Goal: Task Accomplishment & Management: Use online tool/utility

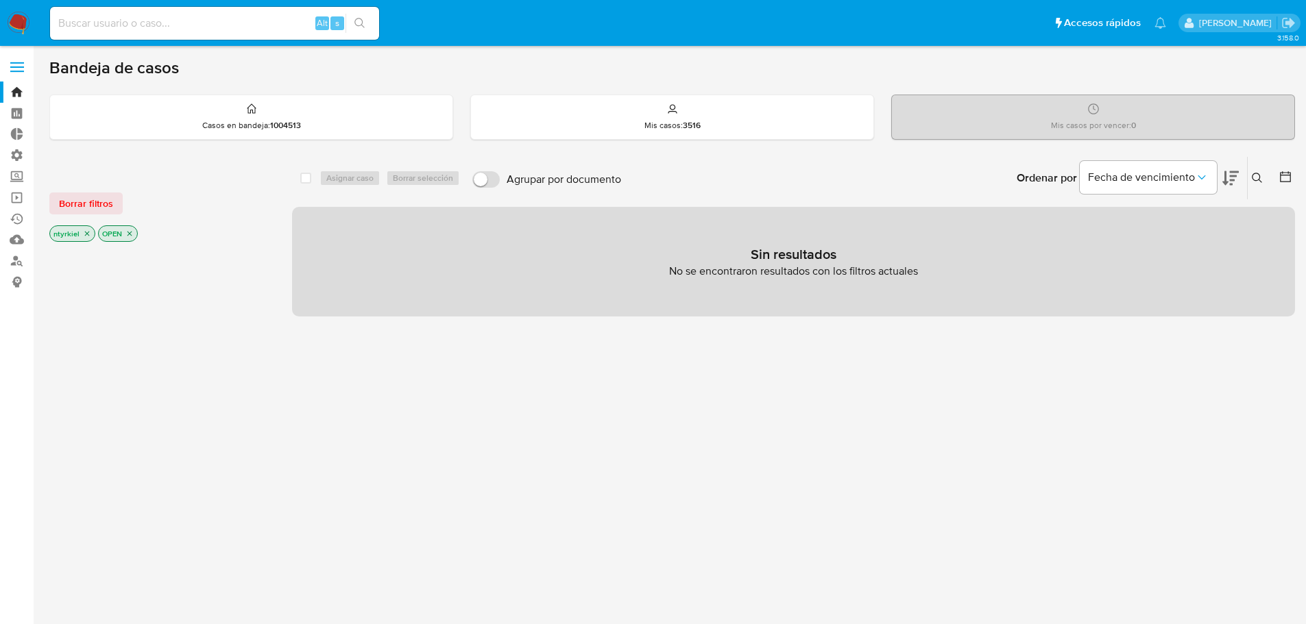
click at [19, 73] on label at bounding box center [17, 67] width 34 height 29
click at [0, 0] on input "checkbox" at bounding box center [0, 0] width 0 height 0
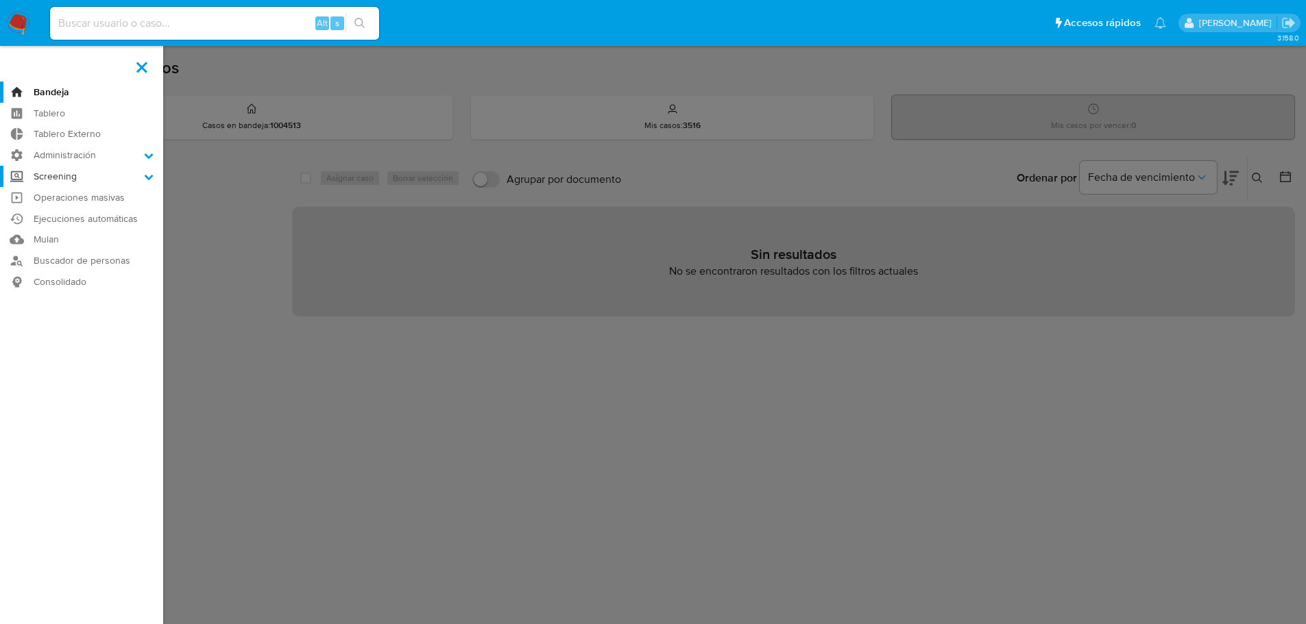
click at [86, 175] on label "Screening" at bounding box center [81, 176] width 163 height 21
click at [0, 0] on input "Screening" at bounding box center [0, 0] width 0 height 0
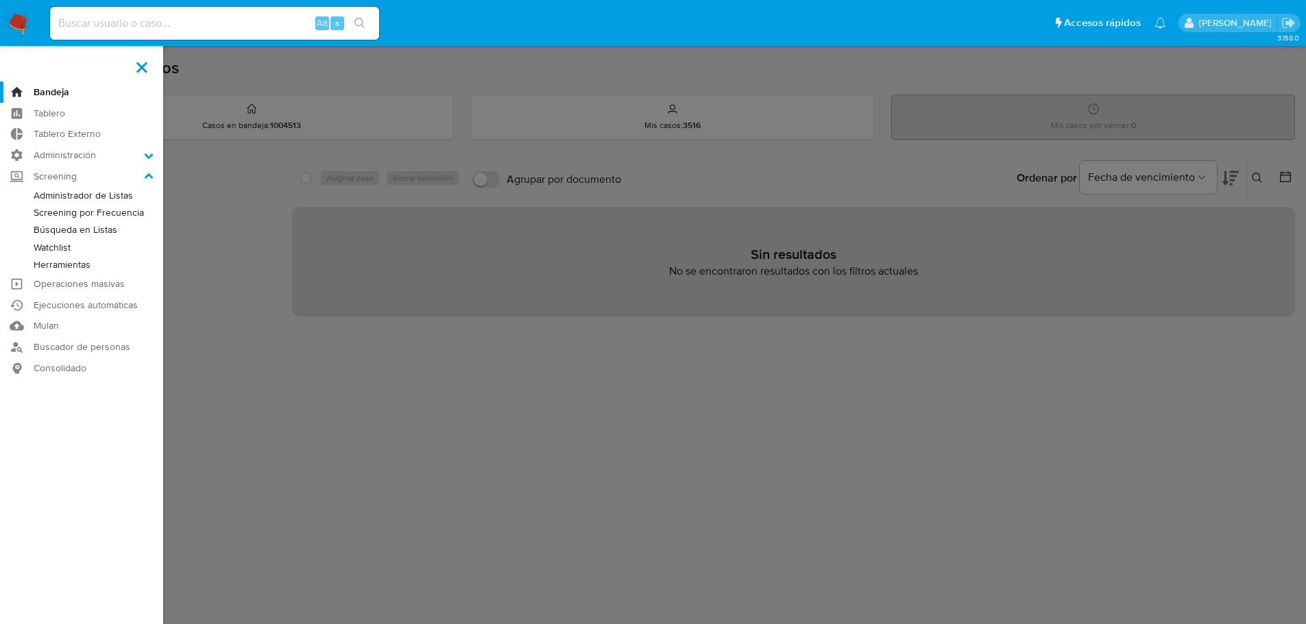
click at [80, 228] on link "Búsqueda en Listas" at bounding box center [81, 229] width 163 height 17
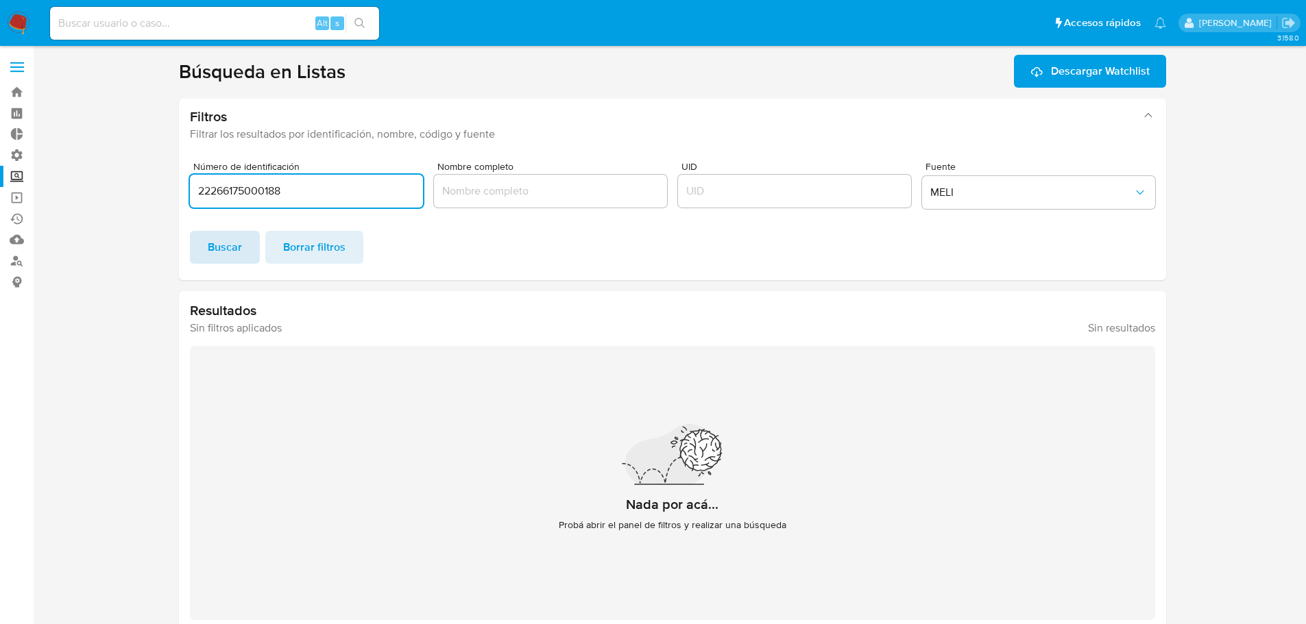
click at [225, 243] on span "Buscar" at bounding box center [225, 247] width 34 height 30
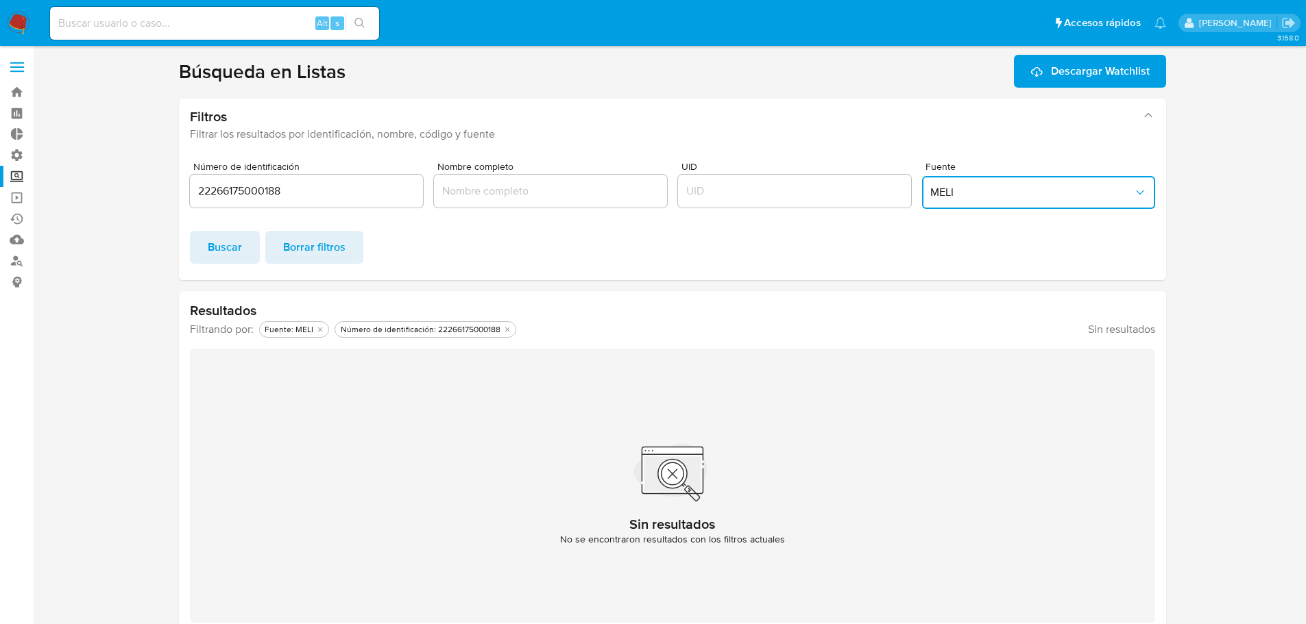
click at [954, 193] on span "MELI" at bounding box center [1031, 193] width 203 height 14
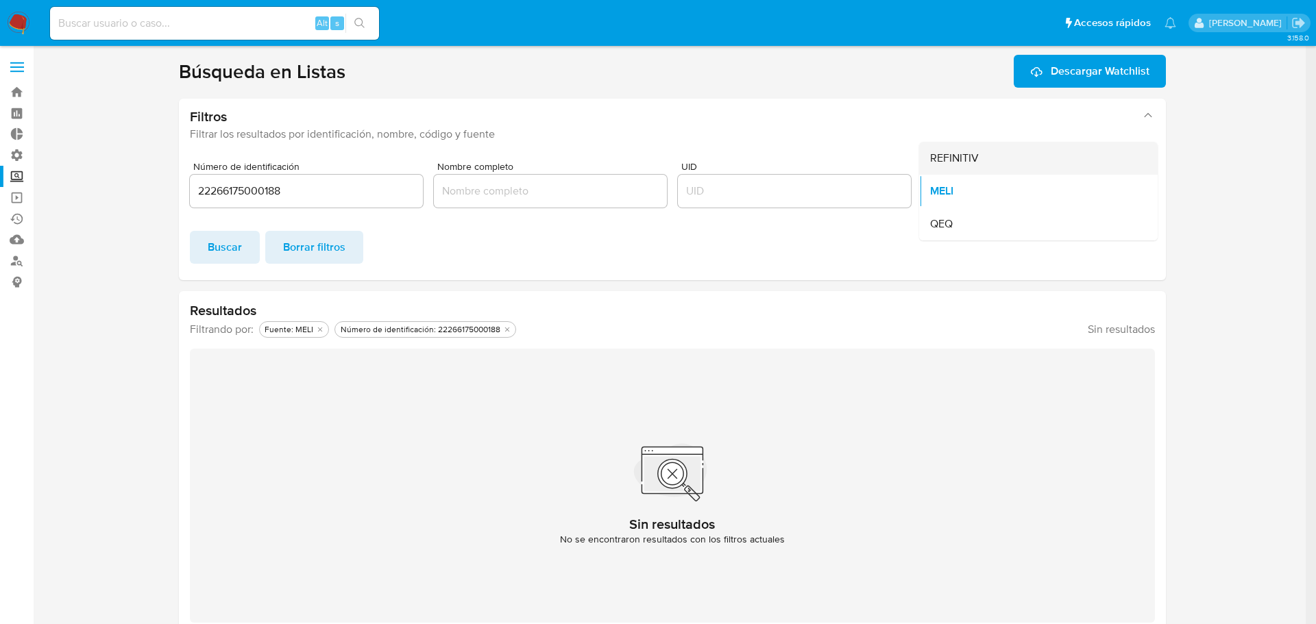
click at [962, 157] on span "REFINITIV" at bounding box center [954, 158] width 49 height 14
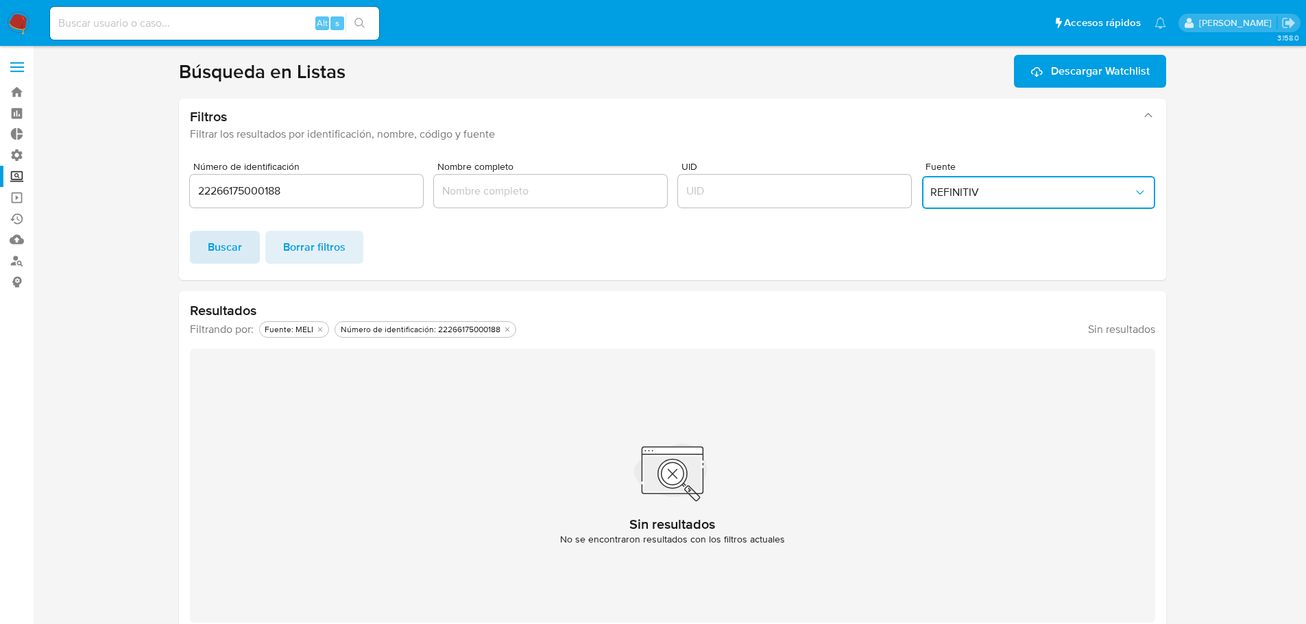
click at [230, 239] on span "Buscar" at bounding box center [225, 247] width 34 height 30
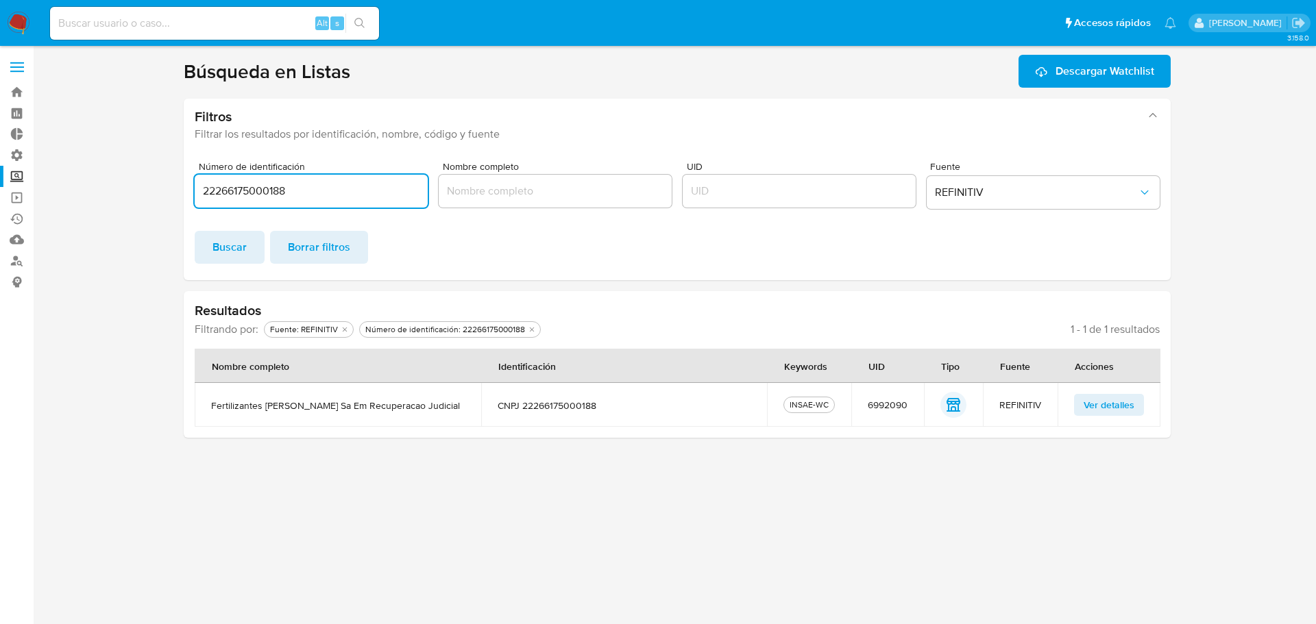
drag, startPoint x: 221, startPoint y: 186, endPoint x: 42, endPoint y: 180, distance: 179.0
click at [42, 180] on main "3.158.0" at bounding box center [658, 312] width 1316 height 624
paste input "0341694737"
click at [225, 252] on span "Buscar" at bounding box center [229, 247] width 34 height 30
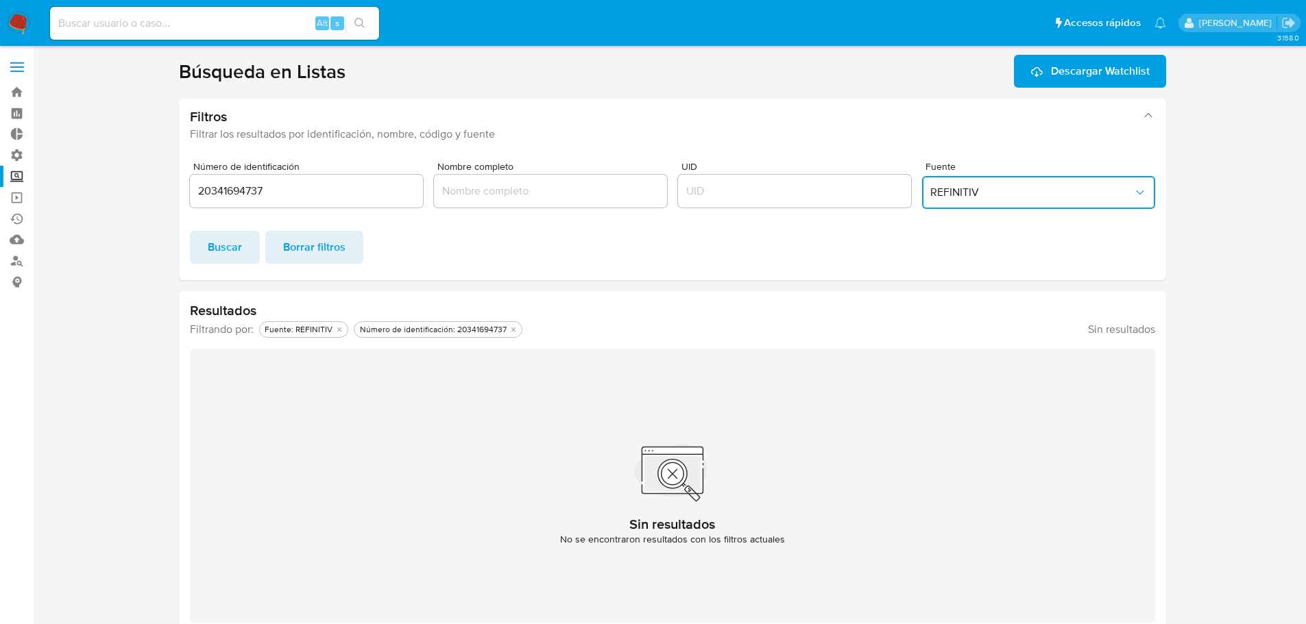
click at [1066, 199] on span "REFINITIV" at bounding box center [1031, 193] width 203 height 14
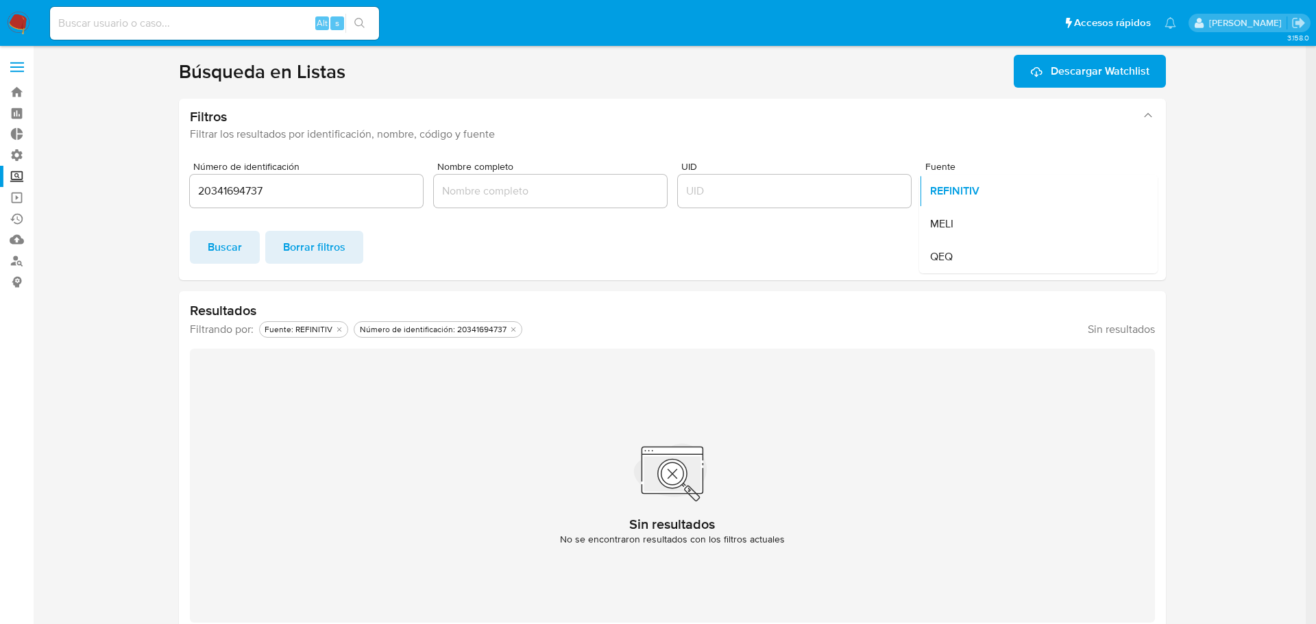
drag, startPoint x: 978, startPoint y: 224, endPoint x: 781, endPoint y: 218, distance: 197.5
click at [977, 224] on div "MELI" at bounding box center [1034, 224] width 208 height 33
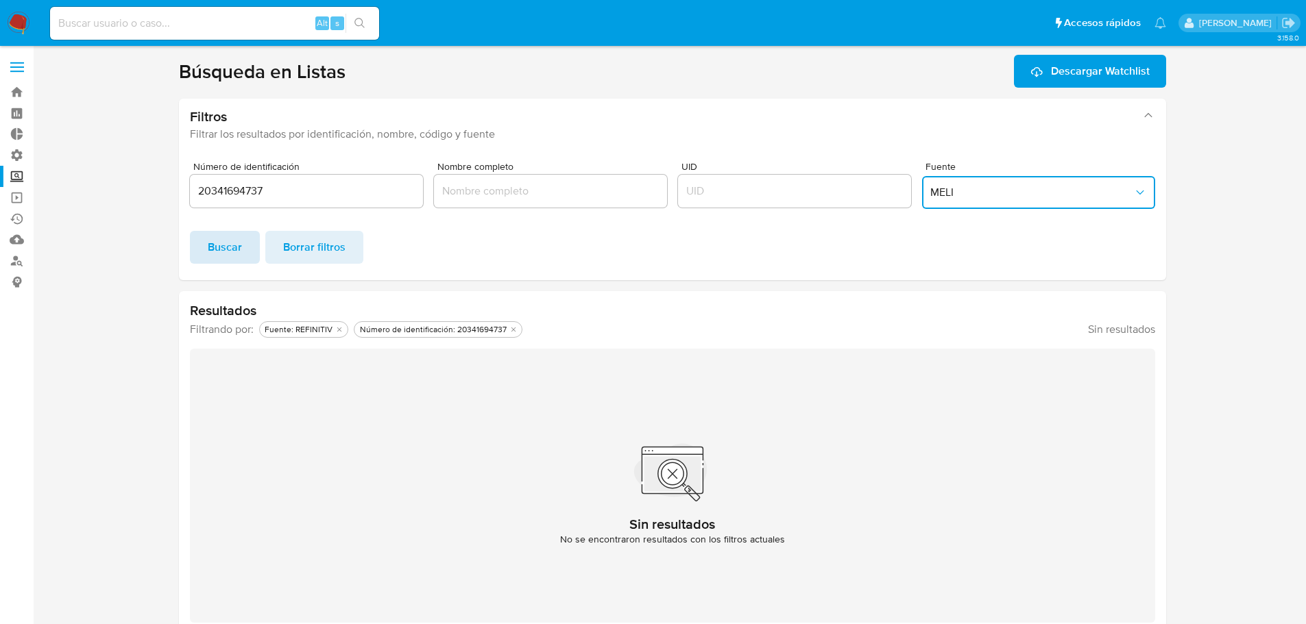
click at [232, 244] on span "Buscar" at bounding box center [225, 247] width 34 height 30
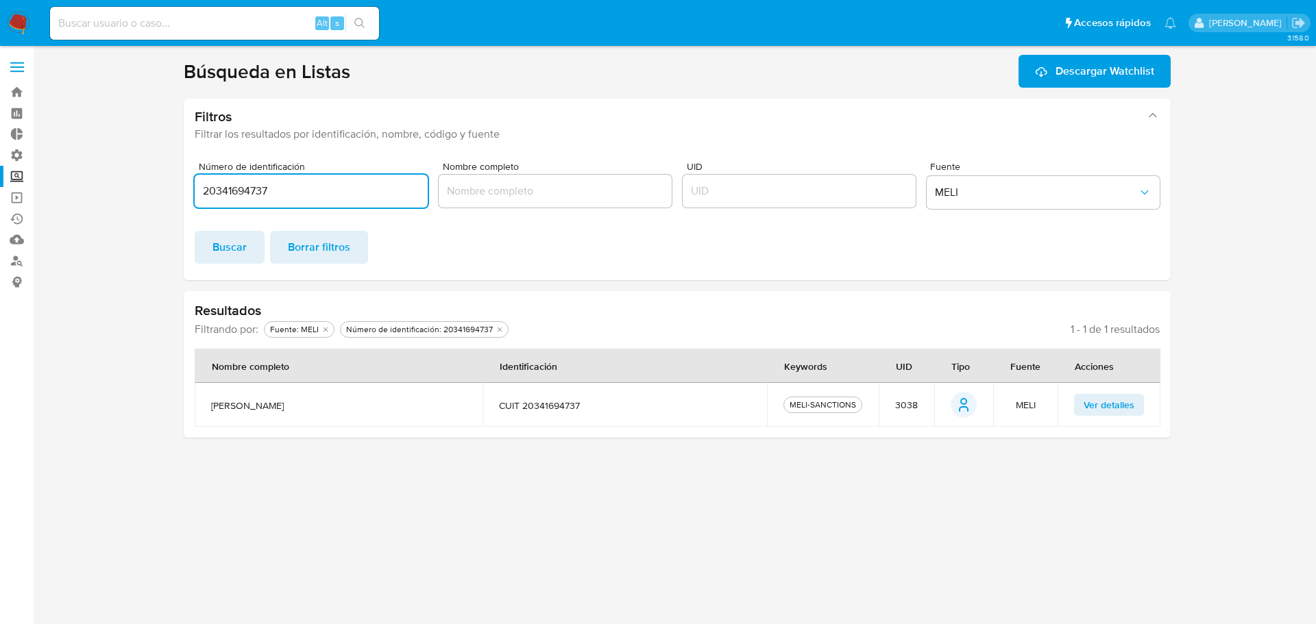
drag, startPoint x: 314, startPoint y: 188, endPoint x: 171, endPoint y: 182, distance: 142.7
click at [171, 182] on section at bounding box center [677, 246] width 1256 height 383
paste input "778909731"
click at [232, 241] on span "Buscar" at bounding box center [229, 247] width 34 height 30
drag, startPoint x: 319, startPoint y: 193, endPoint x: 84, endPoint y: 204, distance: 235.3
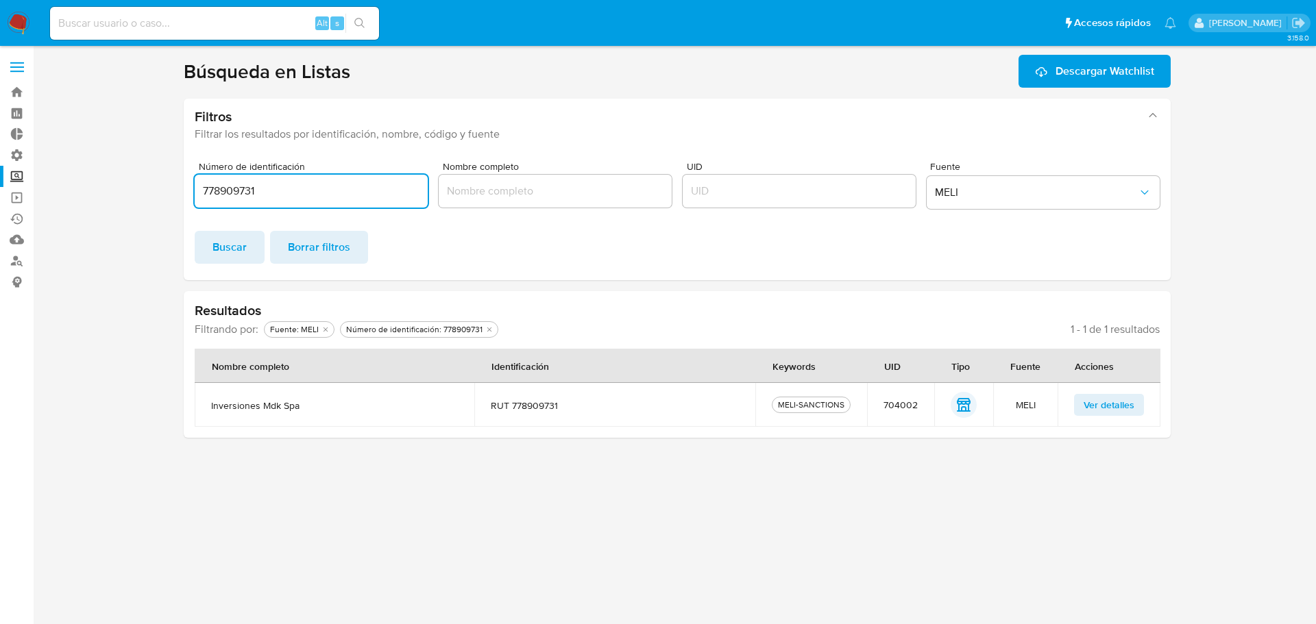
click at [83, 204] on section at bounding box center [677, 246] width 1256 height 383
paste input "11209260840"
click at [231, 243] on span "Buscar" at bounding box center [229, 247] width 34 height 30
drag, startPoint x: 296, startPoint y: 191, endPoint x: 150, endPoint y: 206, distance: 146.8
click at [150, 206] on section at bounding box center [677, 246] width 1256 height 383
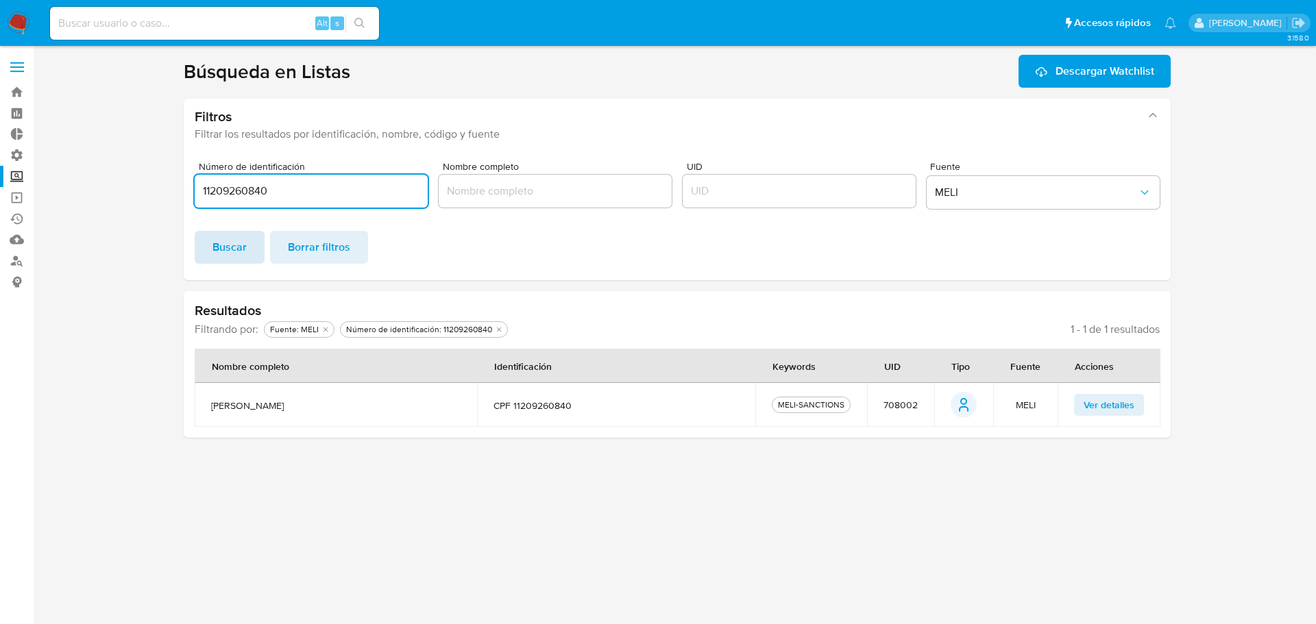
paste input "259120490"
click at [241, 241] on span "Buscar" at bounding box center [229, 247] width 34 height 30
drag, startPoint x: 291, startPoint y: 186, endPoint x: 147, endPoint y: 197, distance: 144.3
click at [147, 197] on section at bounding box center [677, 246] width 1256 height 383
paste input "24309450881"
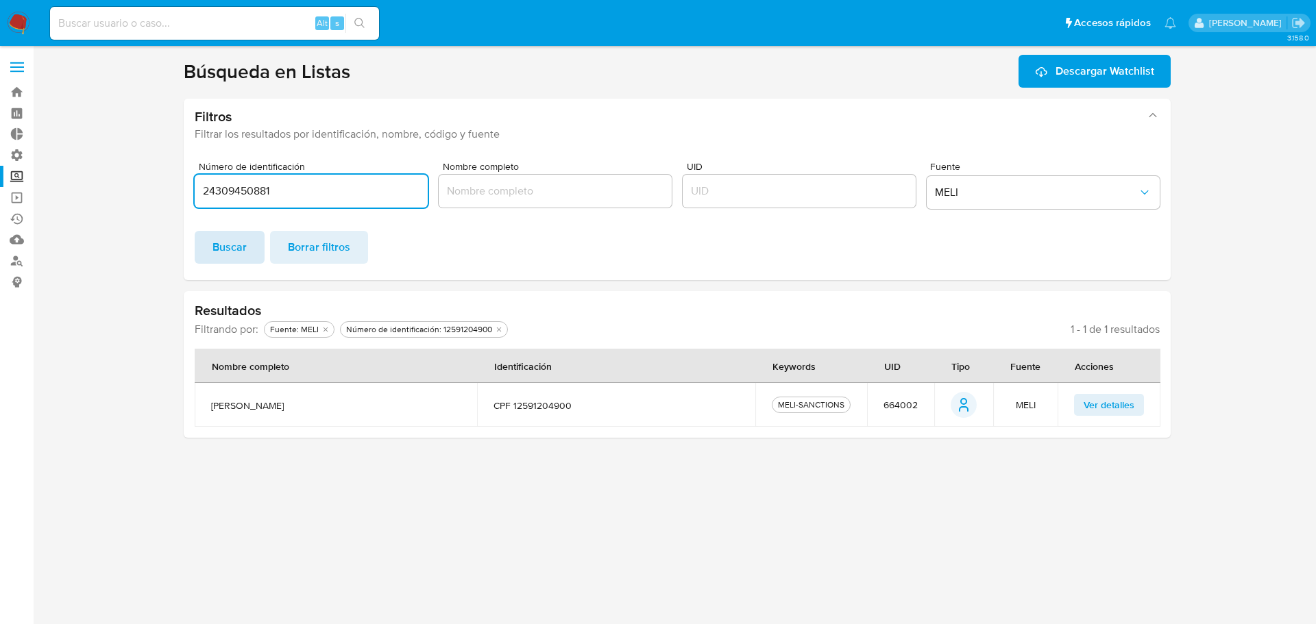
click at [215, 244] on span "Buscar" at bounding box center [229, 247] width 34 height 30
drag, startPoint x: 328, startPoint y: 199, endPoint x: 145, endPoint y: 203, distance: 183.0
click at [145, 203] on section at bounding box center [677, 246] width 1256 height 383
paste input "64645657968"
click at [221, 246] on span "Buscar" at bounding box center [229, 247] width 34 height 30
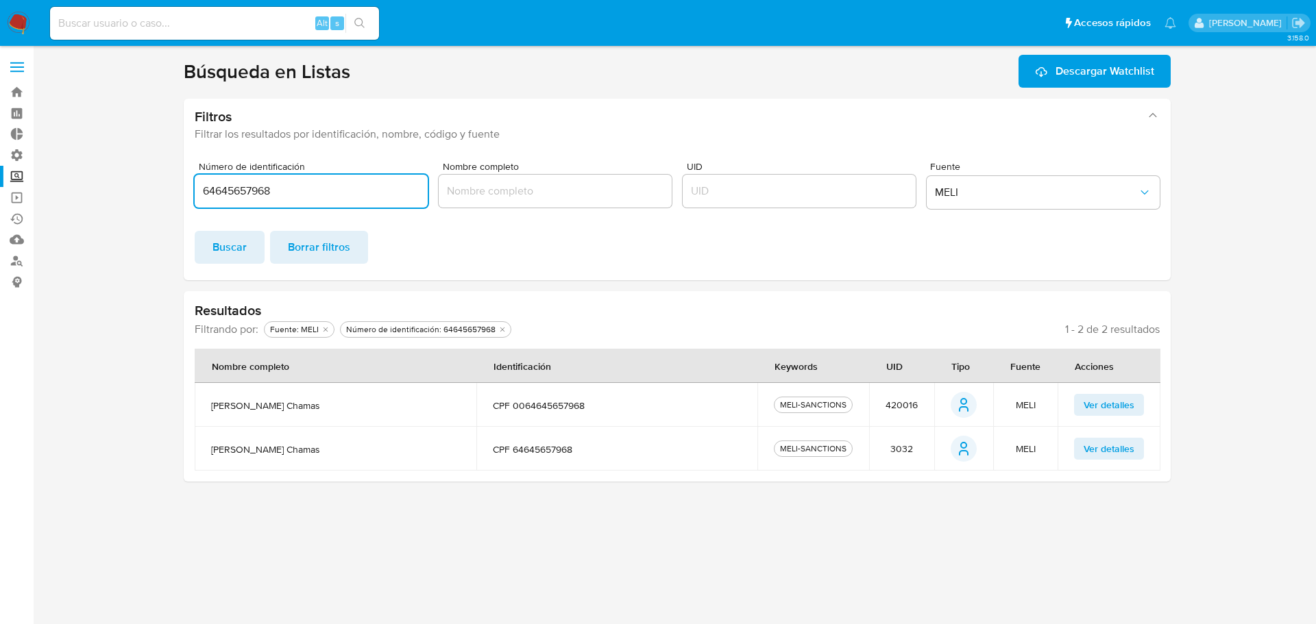
drag, startPoint x: 304, startPoint y: 187, endPoint x: 119, endPoint y: 197, distance: 185.3
click at [119, 197] on section at bounding box center [677, 268] width 1256 height 427
paste input "2226617500018"
click at [246, 247] on span "Buscar" at bounding box center [229, 247] width 34 height 30
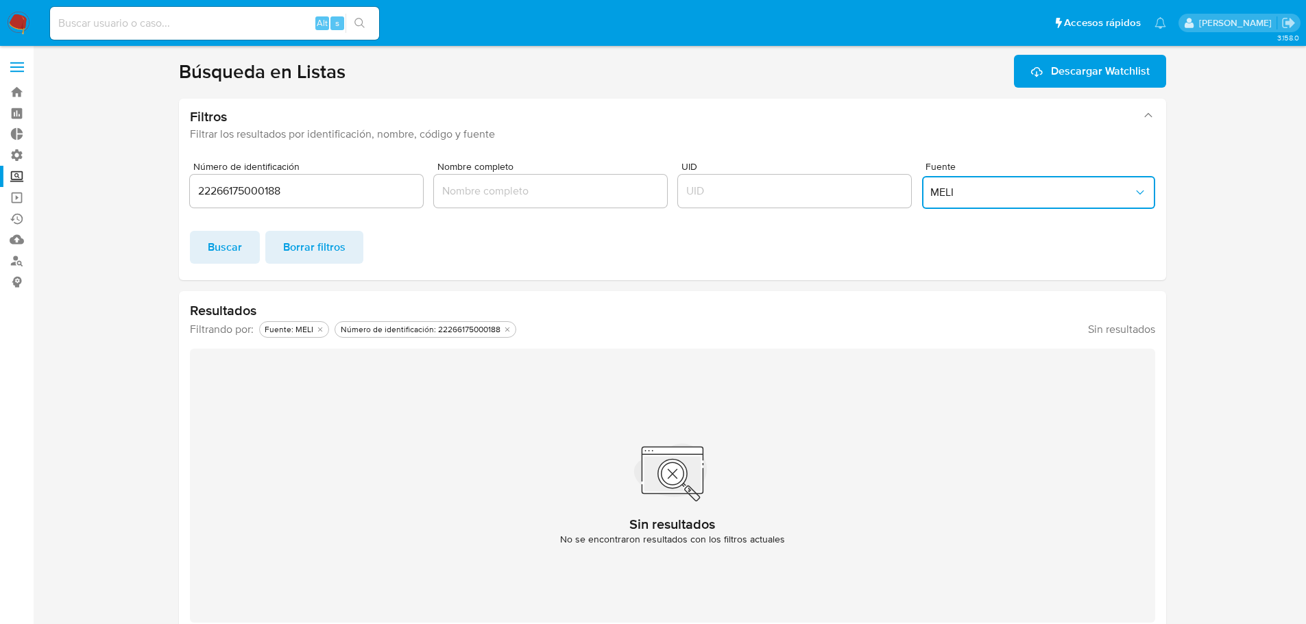
click at [946, 195] on span "MELI" at bounding box center [1031, 193] width 203 height 14
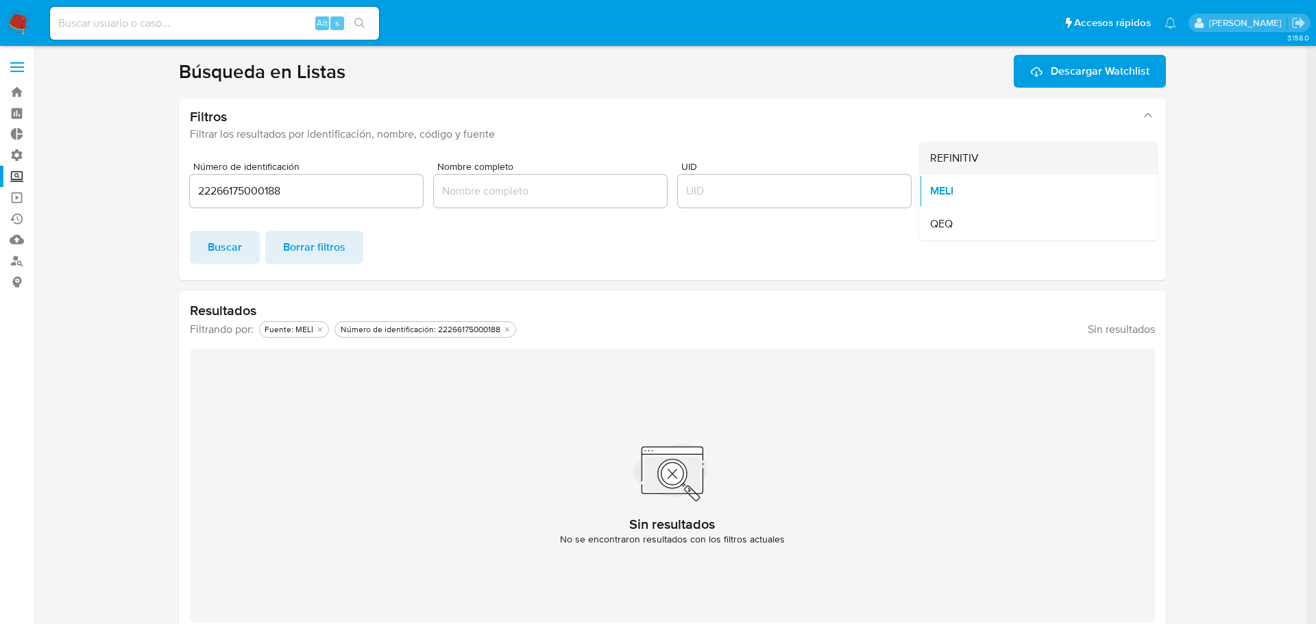
click at [957, 164] on span "REFINITIV" at bounding box center [954, 158] width 49 height 14
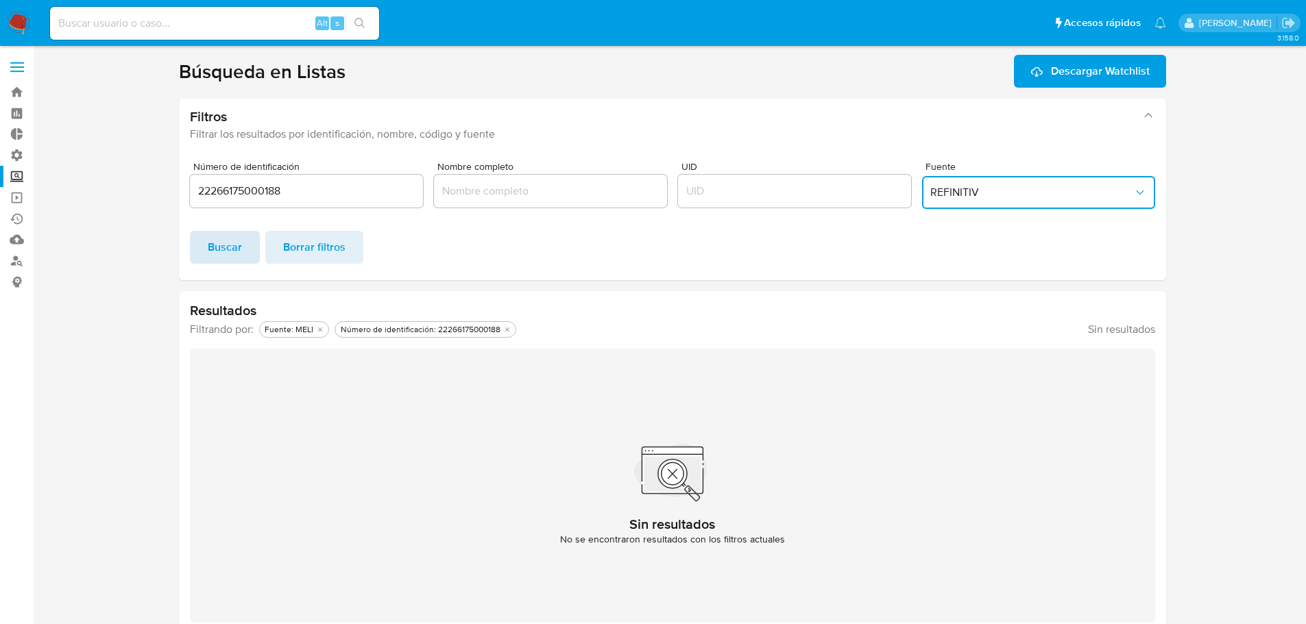
click at [227, 235] on span "Buscar" at bounding box center [225, 247] width 34 height 30
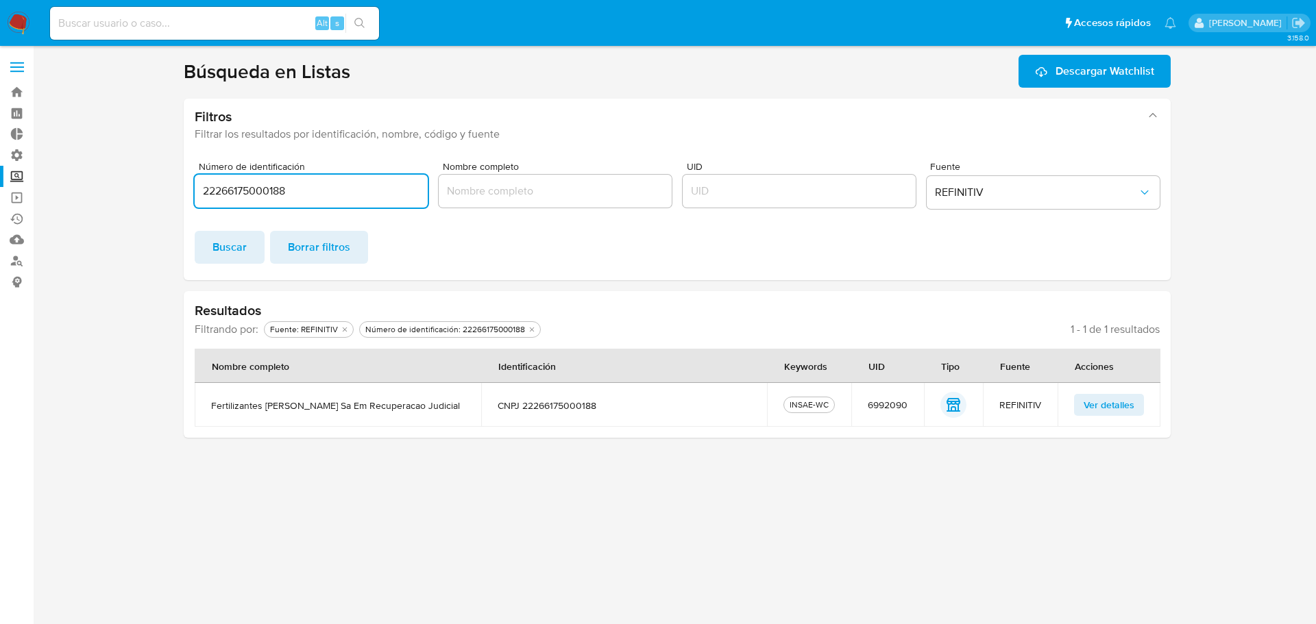
drag, startPoint x: 302, startPoint y: 191, endPoint x: 187, endPoint y: 193, distance: 114.5
click at [189, 193] on div "Número de identificación 22266175000188 Nombre completo UID Fuente REFINITIV Bu…" at bounding box center [677, 216] width 987 height 130
paste input "33574575000177"
type input "33574575000177"
click at [247, 245] on button "Buscar" at bounding box center [230, 247] width 70 height 33
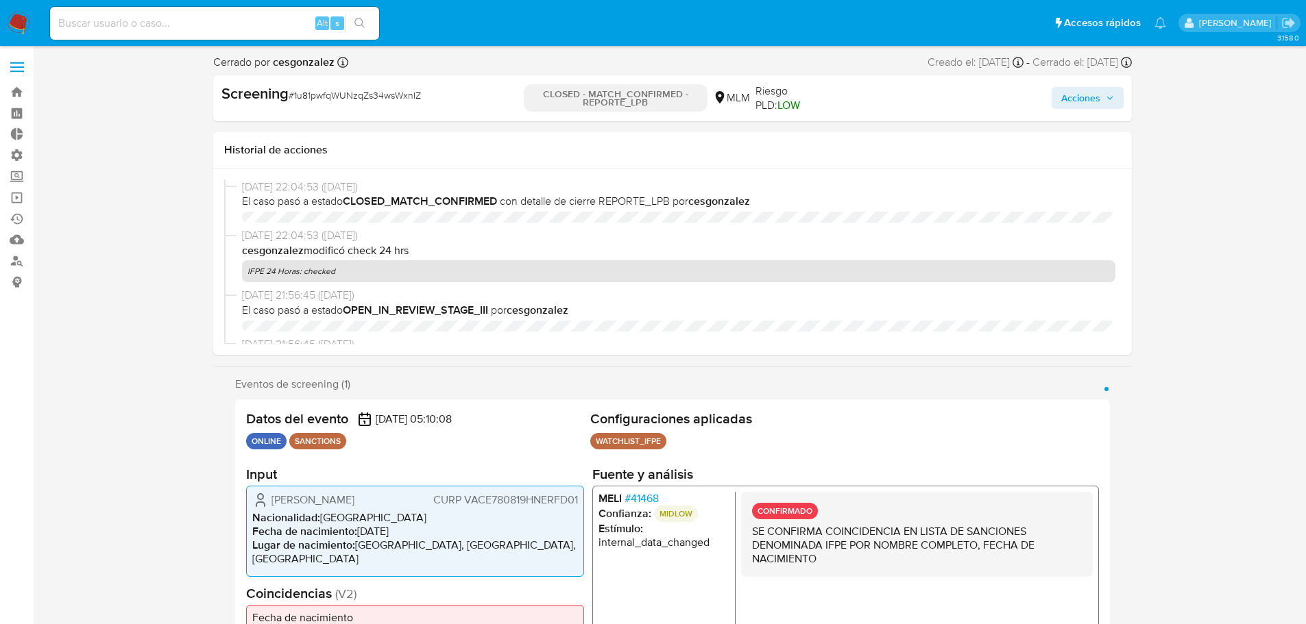
select select "10"
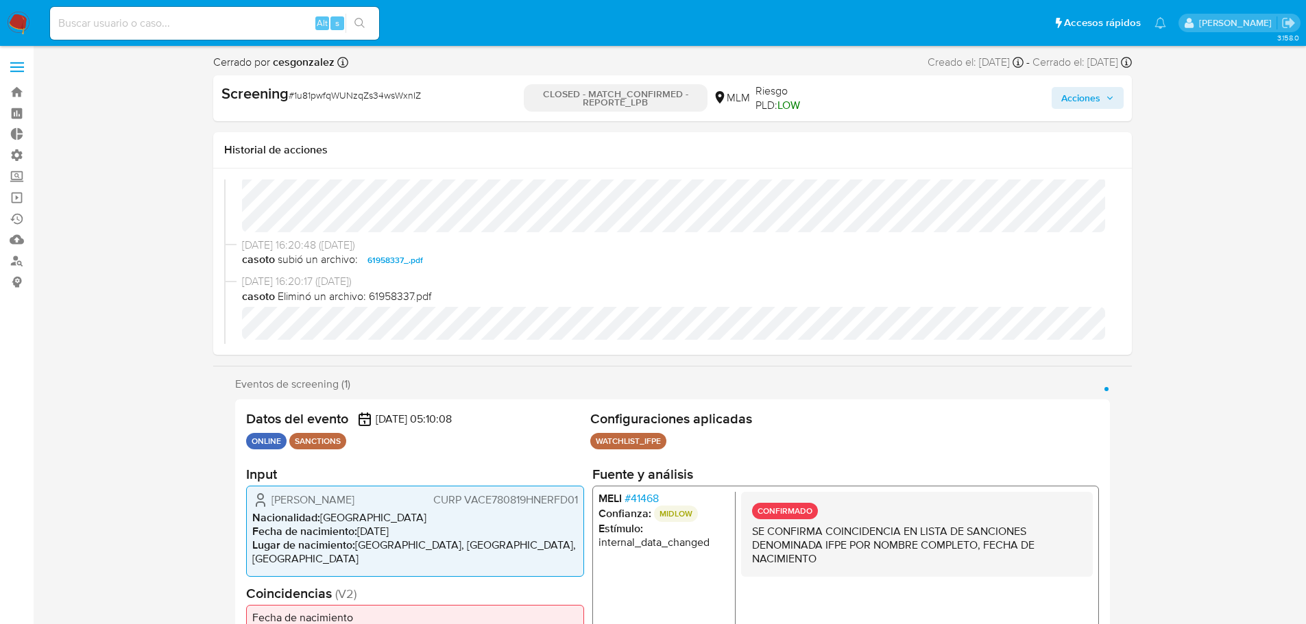
scroll to position [411, 0]
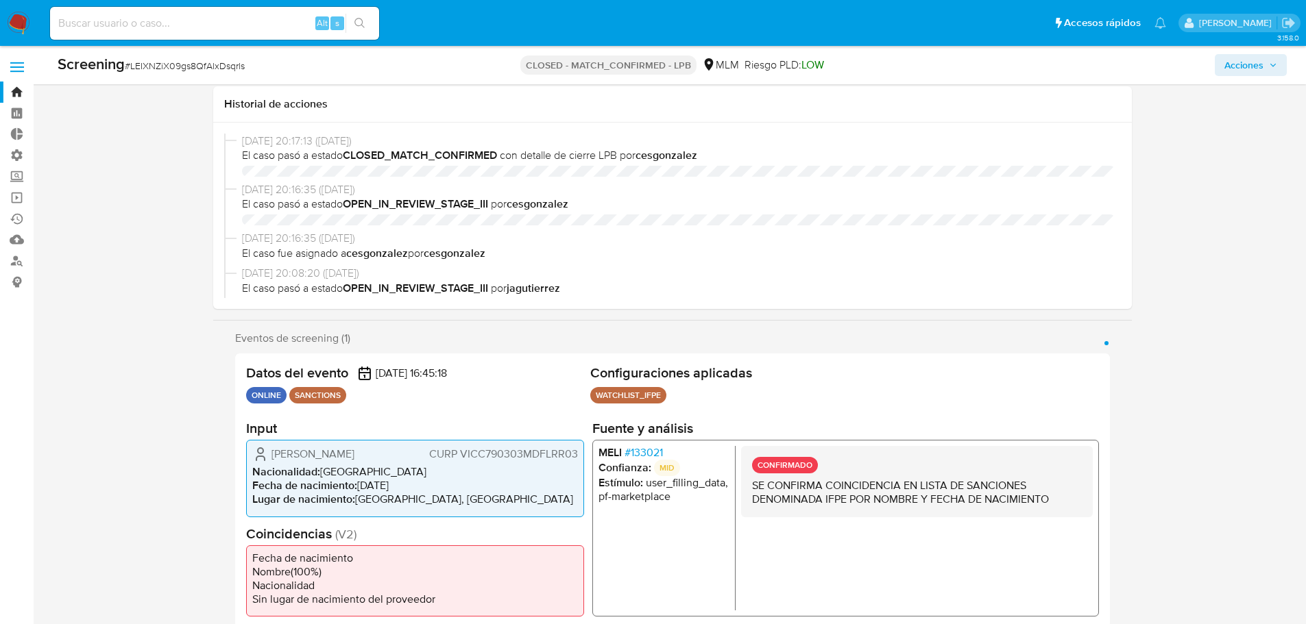
select select "10"
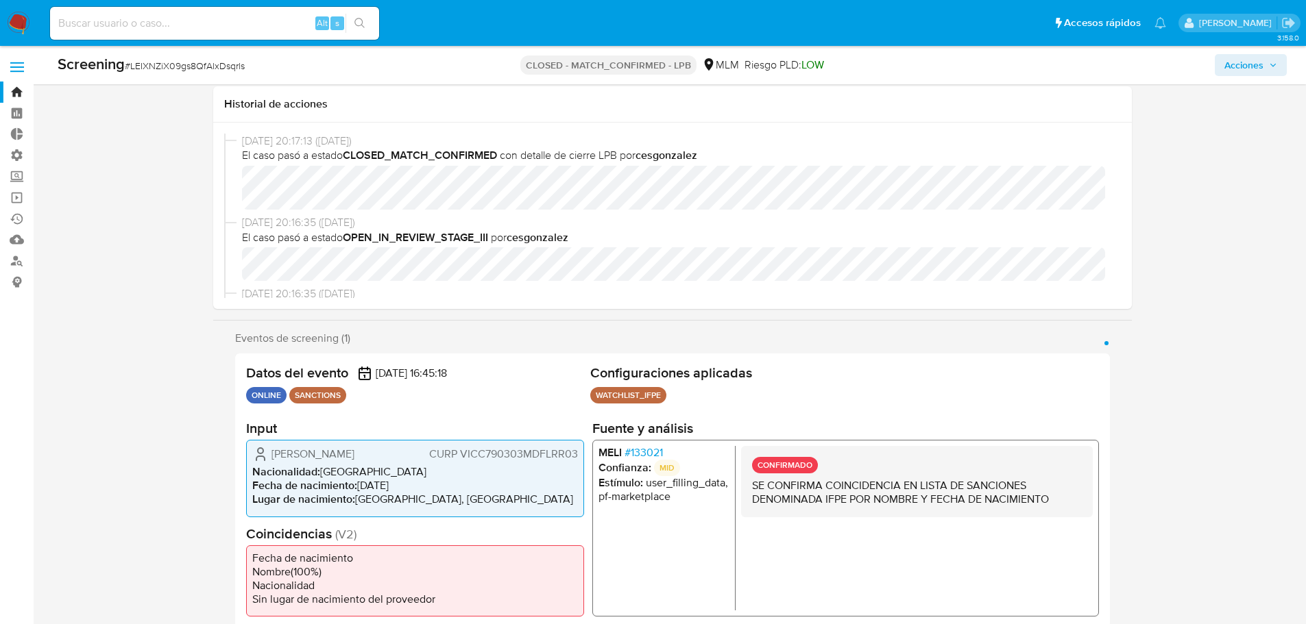
scroll to position [1158, 0]
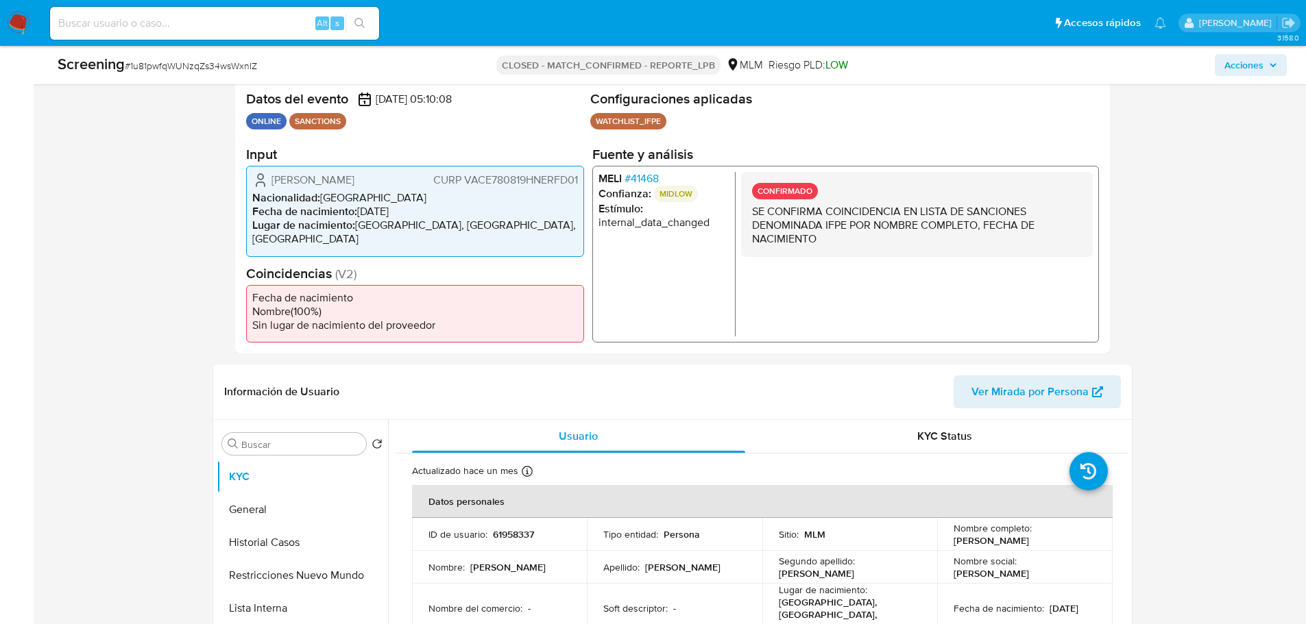
select select "10"
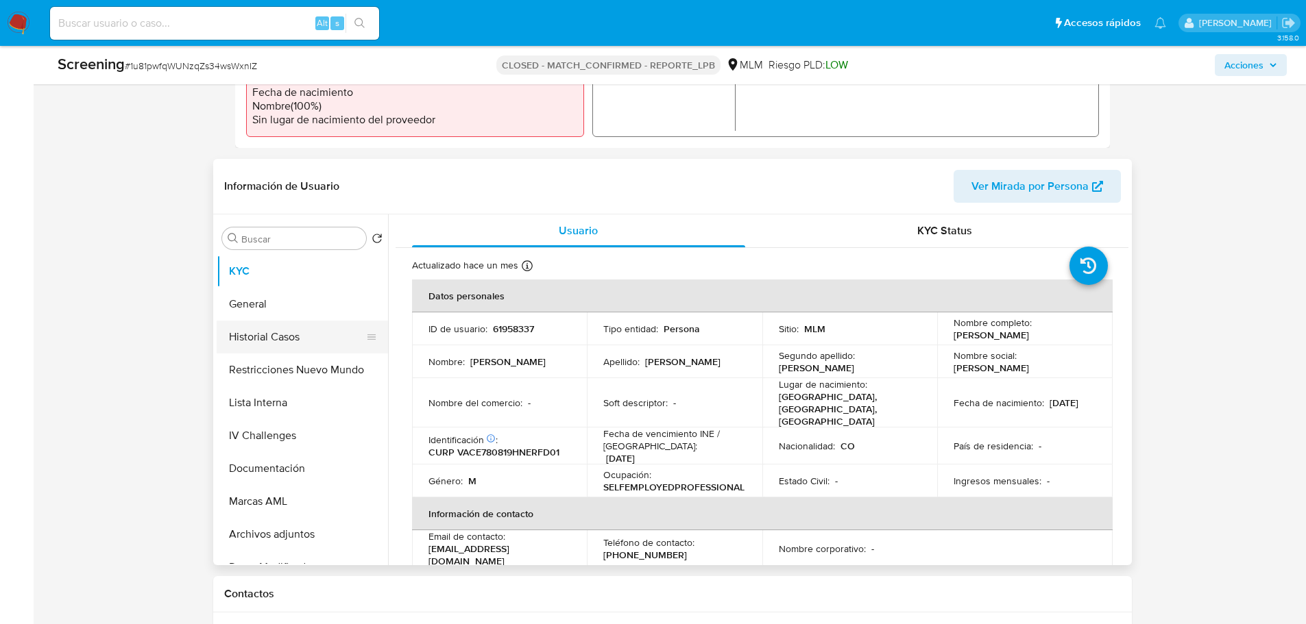
click at [268, 341] on button "Historial Casos" at bounding box center [297, 337] width 160 height 33
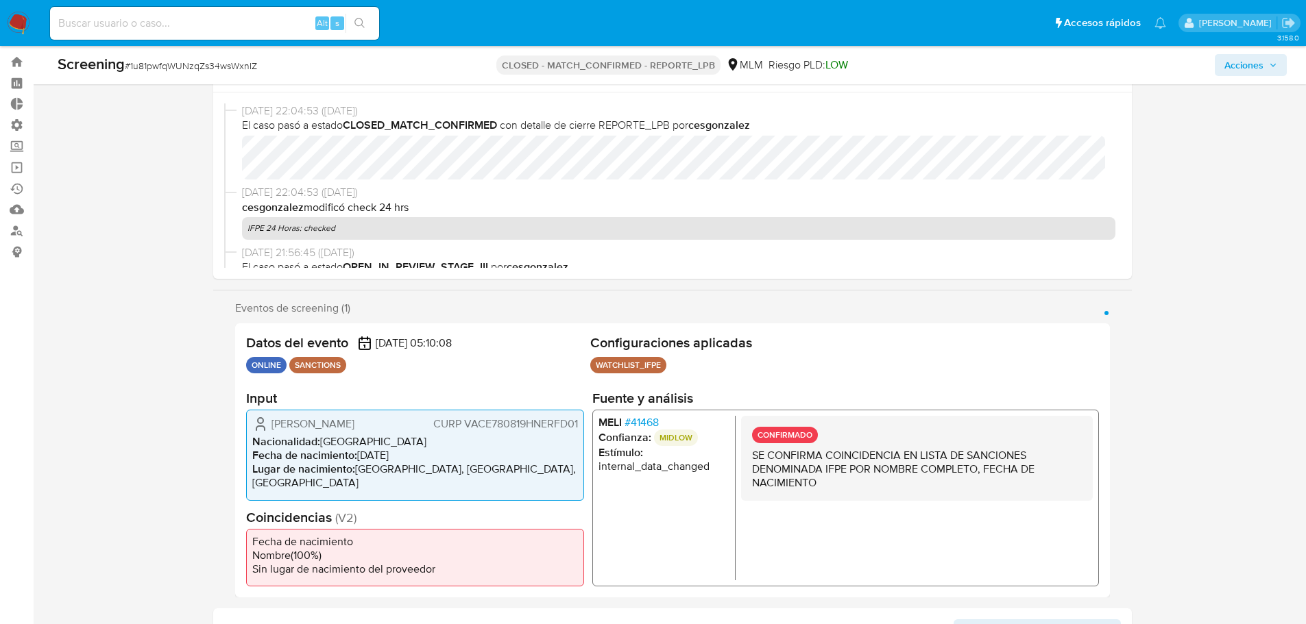
scroll to position [0, 0]
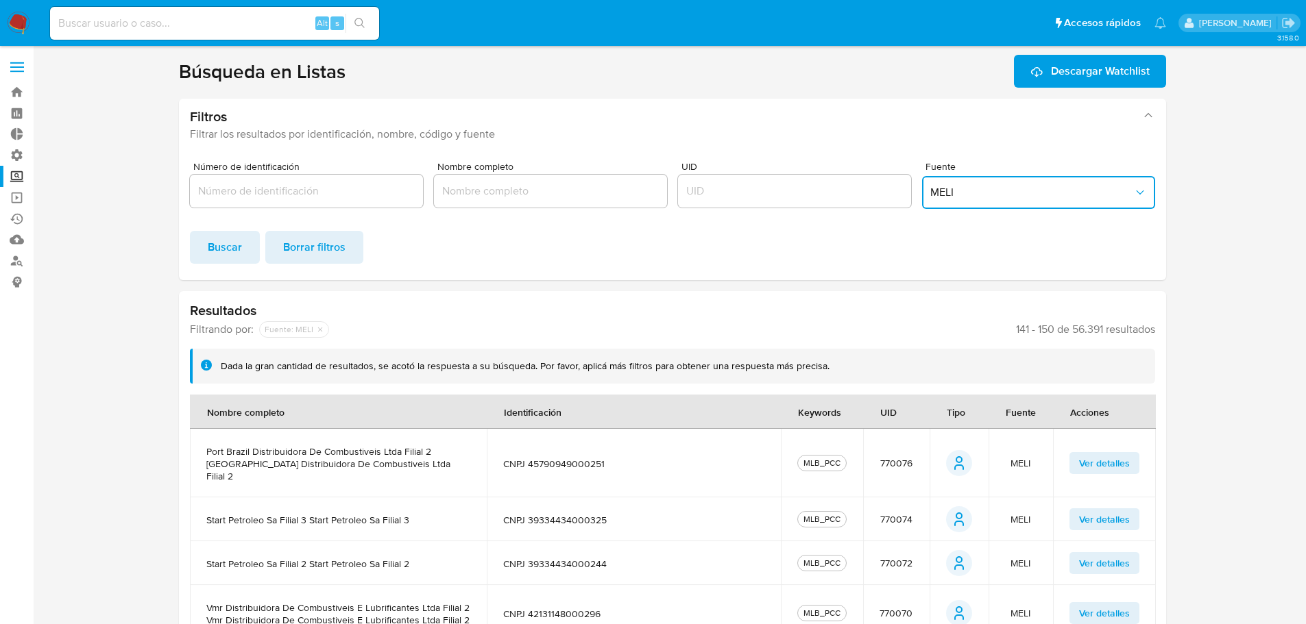
click at [953, 195] on span "MELI" at bounding box center [1031, 193] width 203 height 14
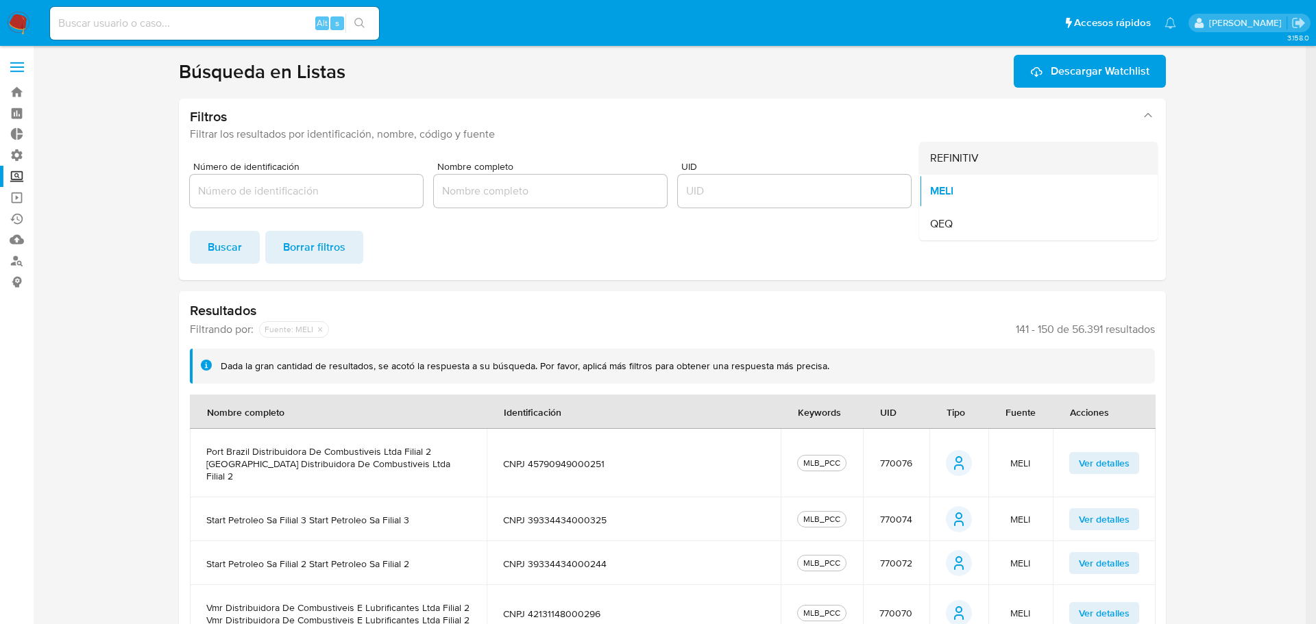
click at [960, 164] on span "REFINITIV" at bounding box center [954, 158] width 49 height 14
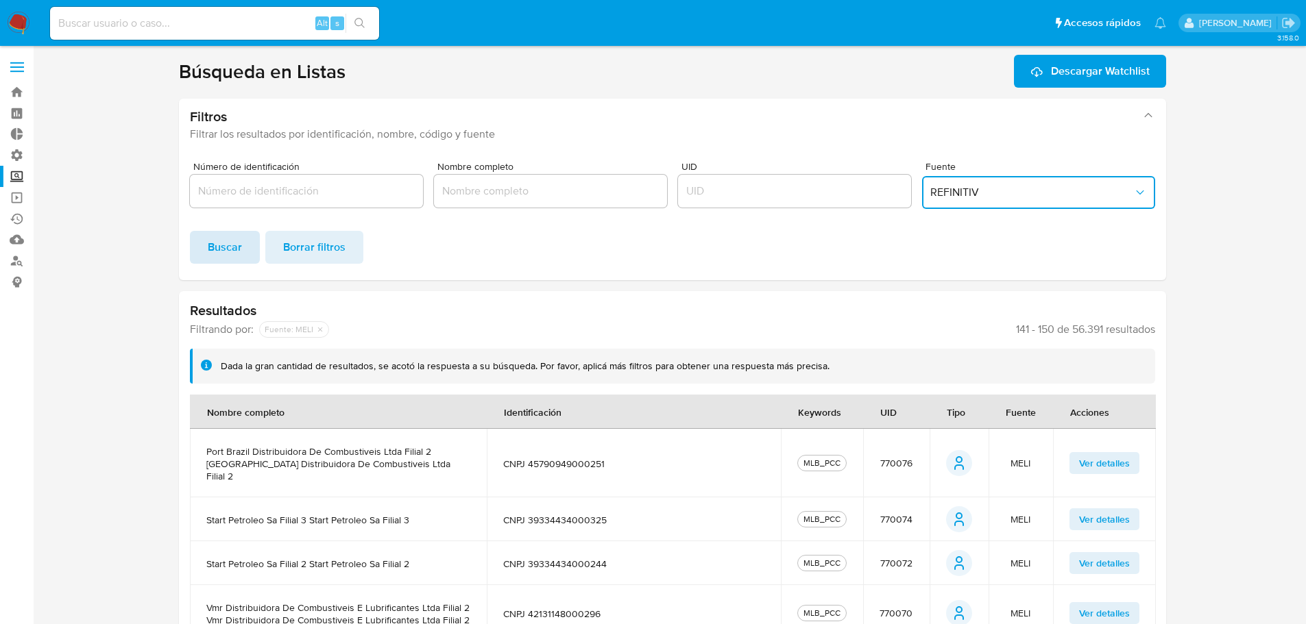
click at [219, 242] on span "Buscar" at bounding box center [225, 247] width 34 height 30
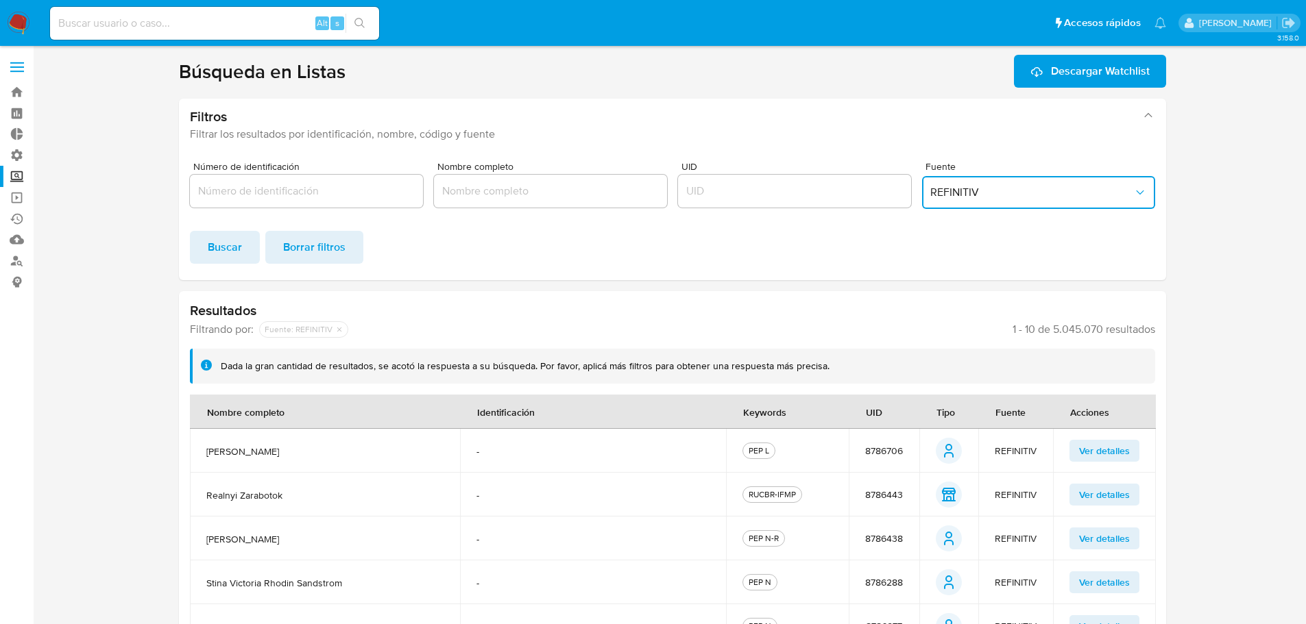
click at [1008, 193] on span "REFINITIV" at bounding box center [1031, 193] width 203 height 14
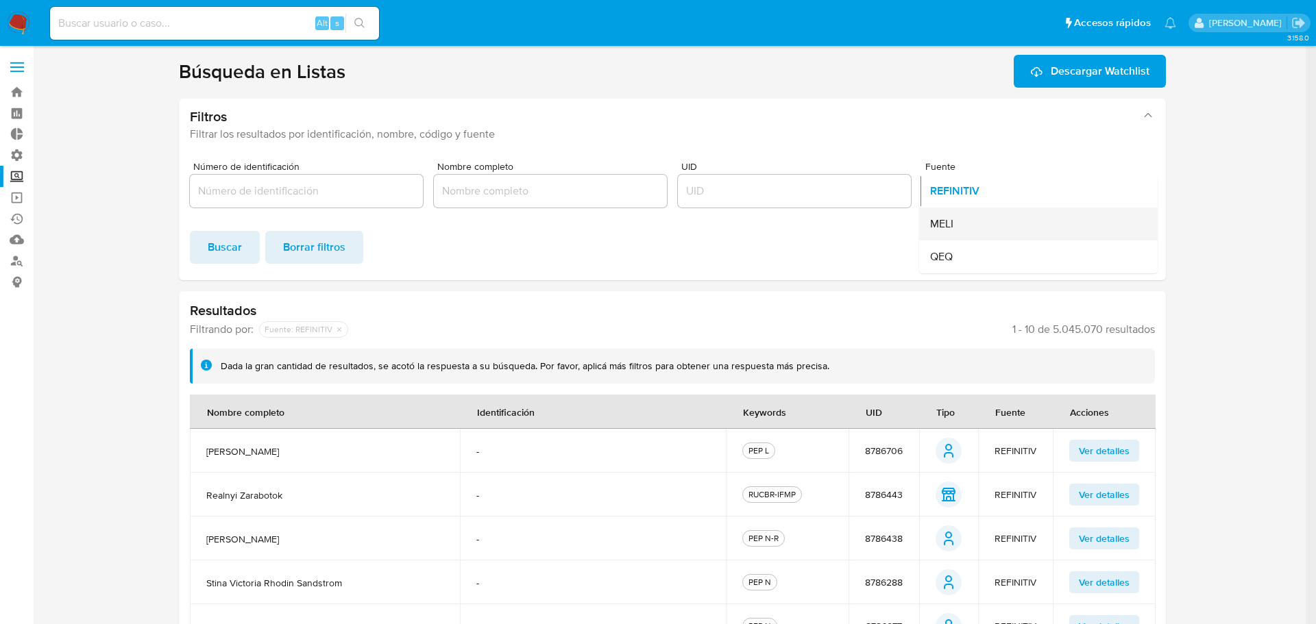
click at [969, 223] on div "MELI" at bounding box center [1034, 224] width 208 height 33
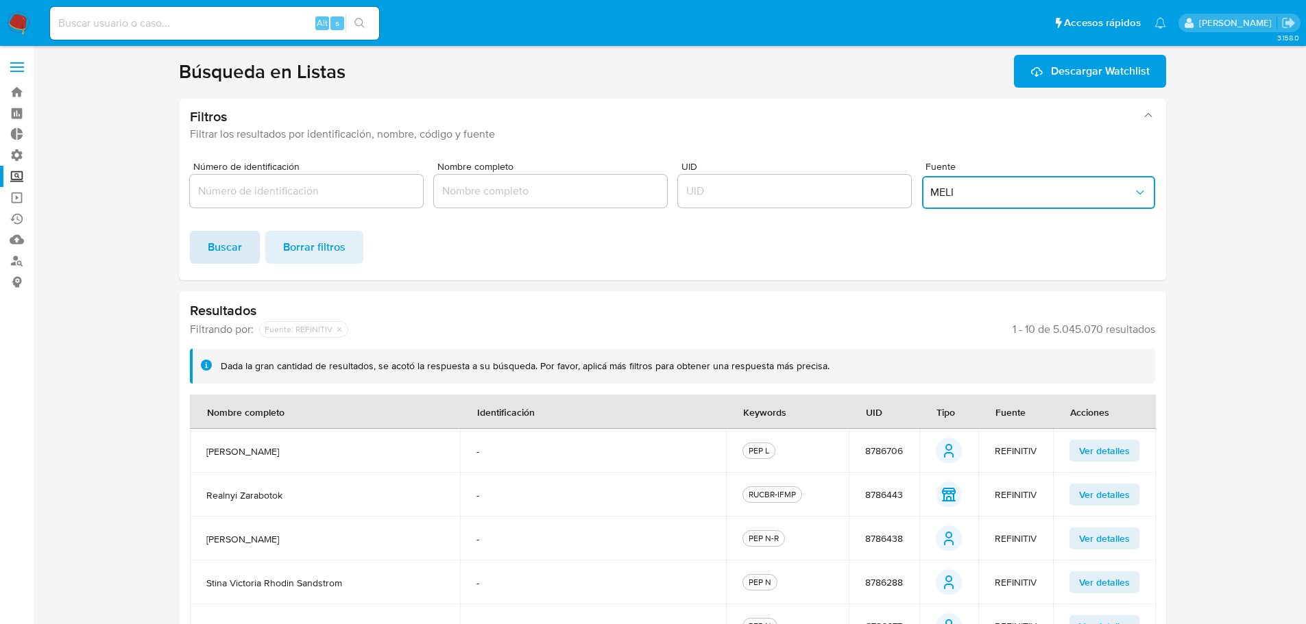
click at [228, 250] on span "Buscar" at bounding box center [225, 247] width 34 height 30
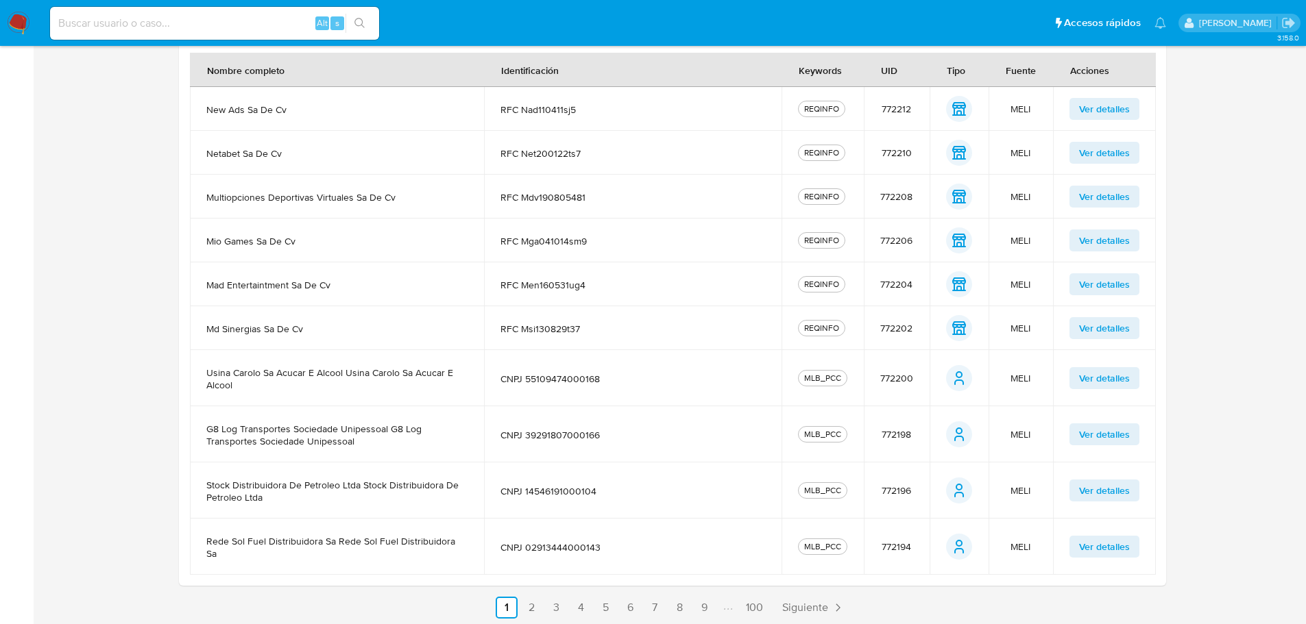
scroll to position [343, 0]
click at [810, 602] on span "Siguiente" at bounding box center [805, 607] width 46 height 11
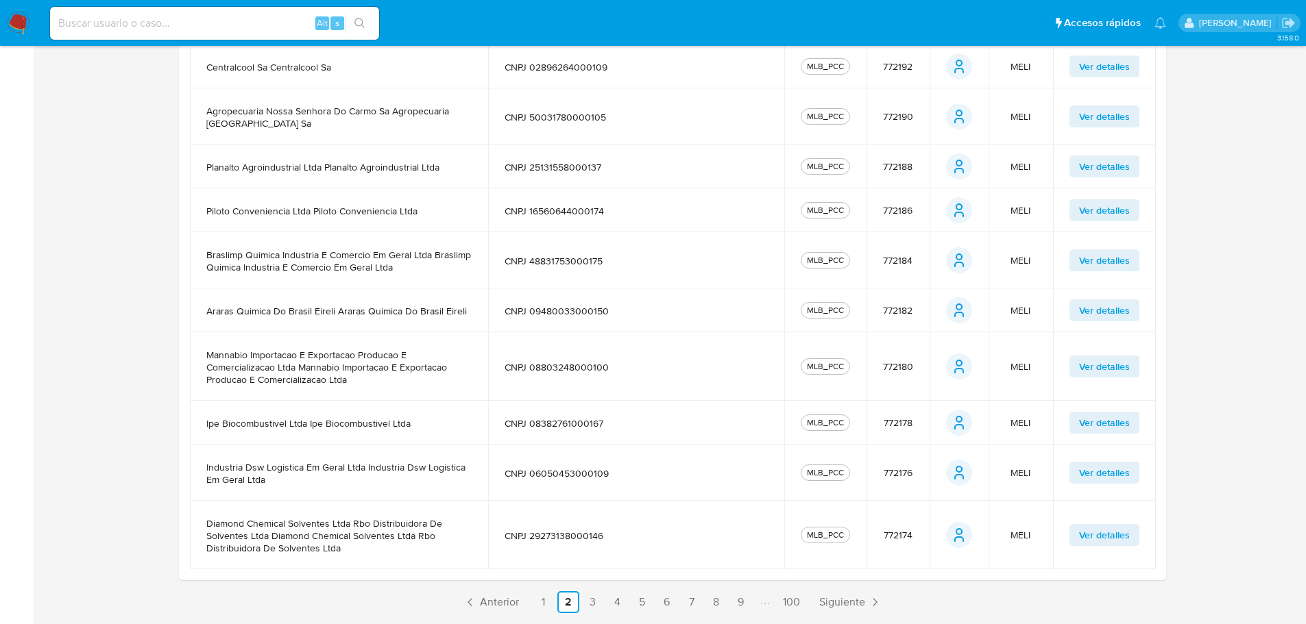
scroll to position [432, 0]
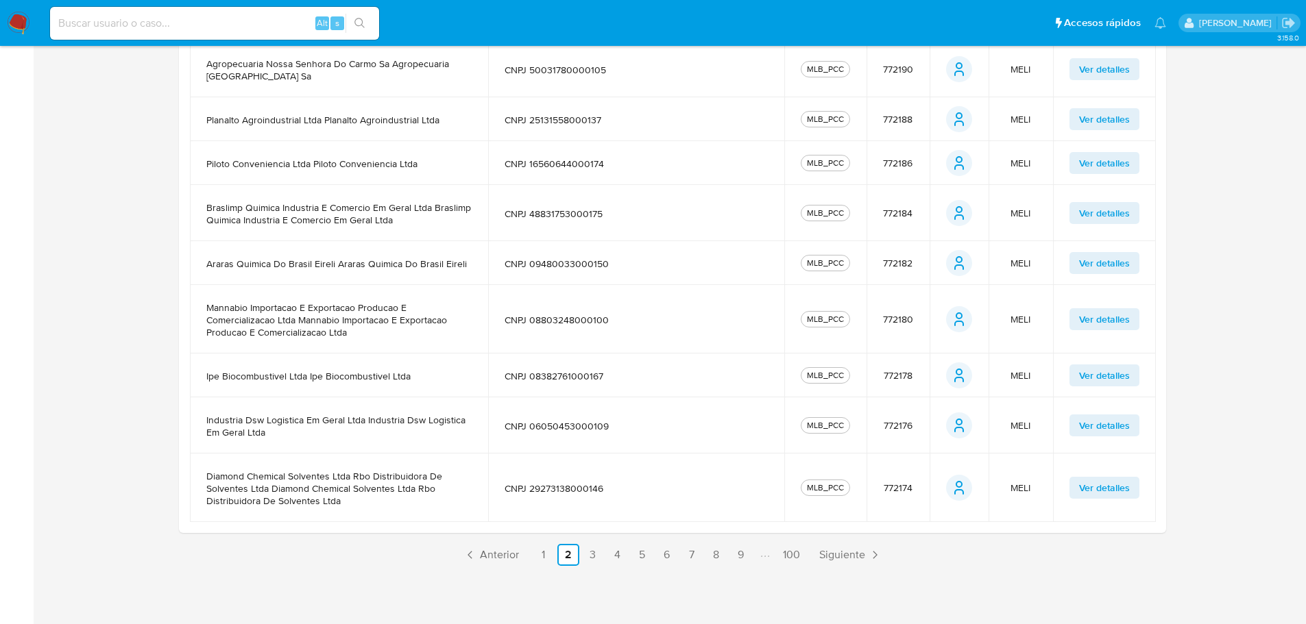
click at [819, 565] on link "Siguiente" at bounding box center [850, 555] width 73 height 22
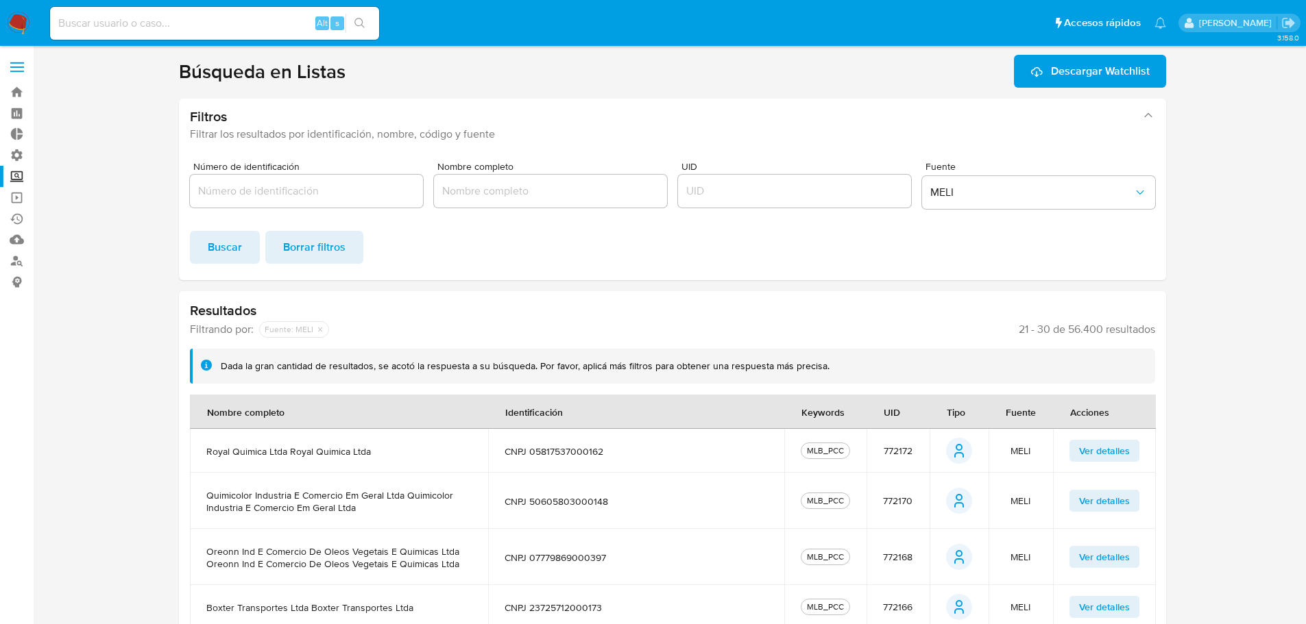
scroll to position [382, 0]
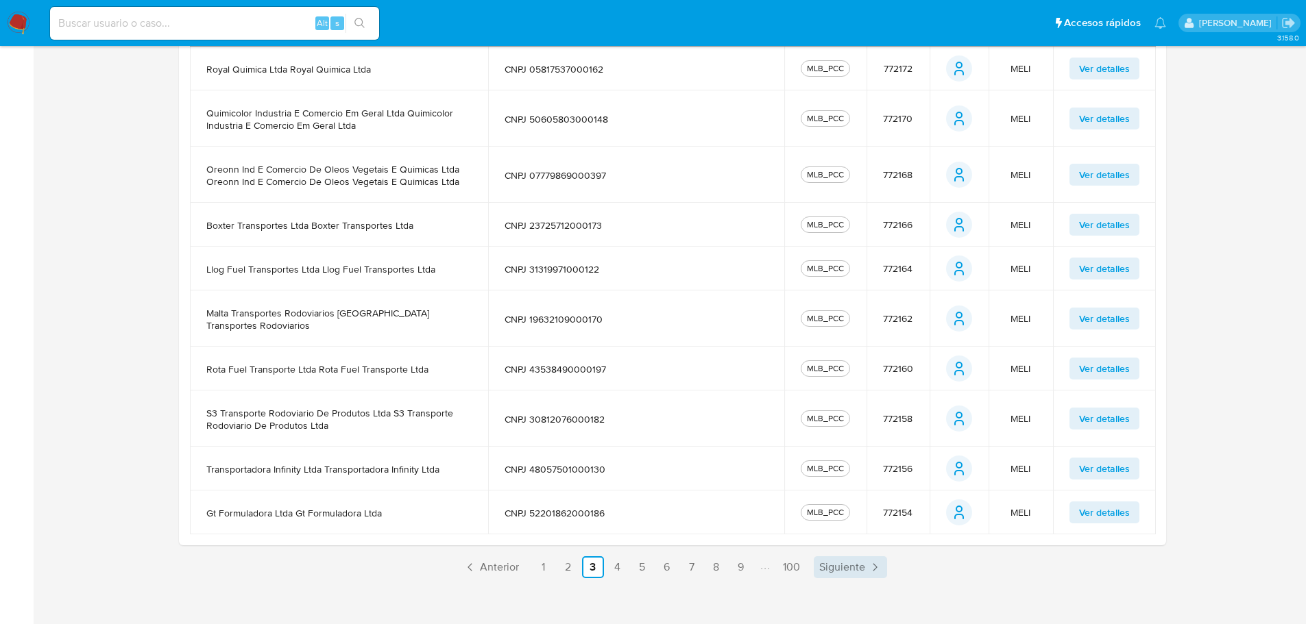
click at [843, 562] on span "Siguiente" at bounding box center [842, 567] width 46 height 11
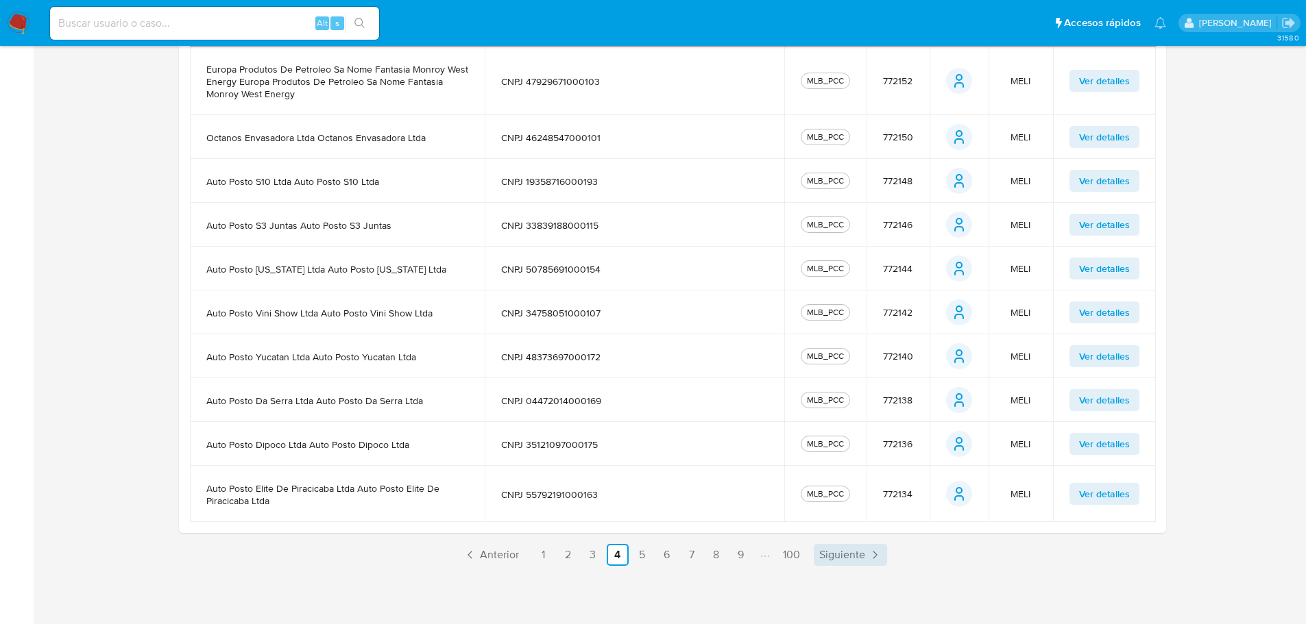
click at [844, 563] on link "Siguiente" at bounding box center [850, 555] width 73 height 22
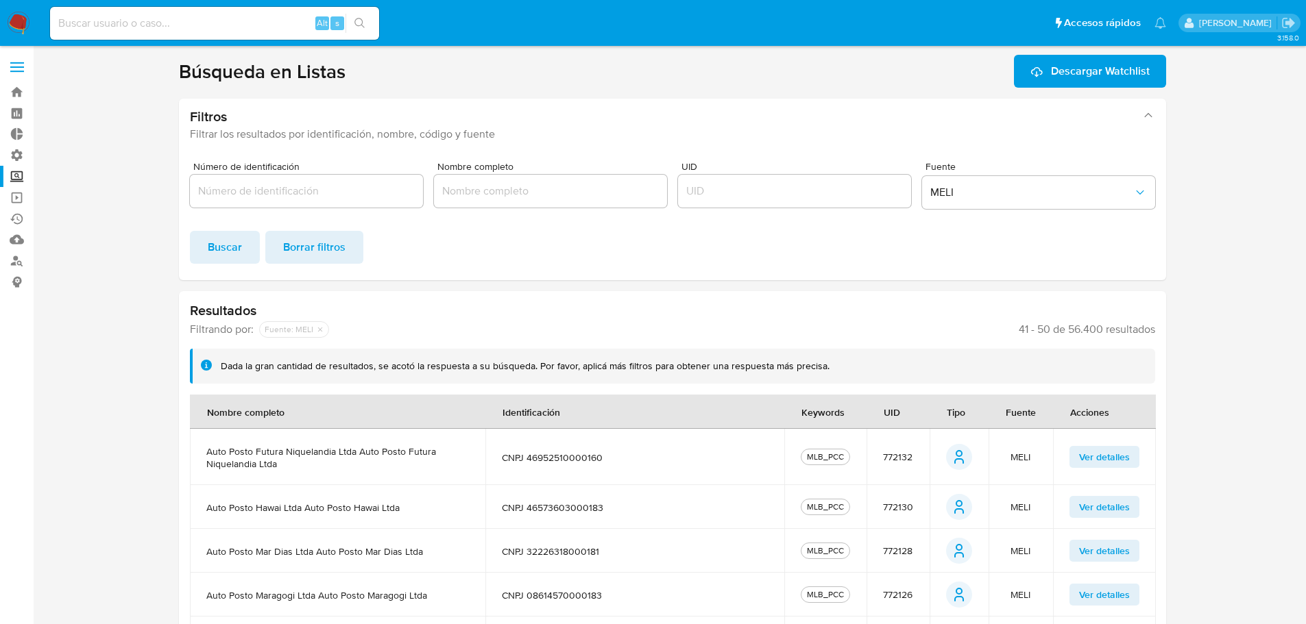
scroll to position [370, 0]
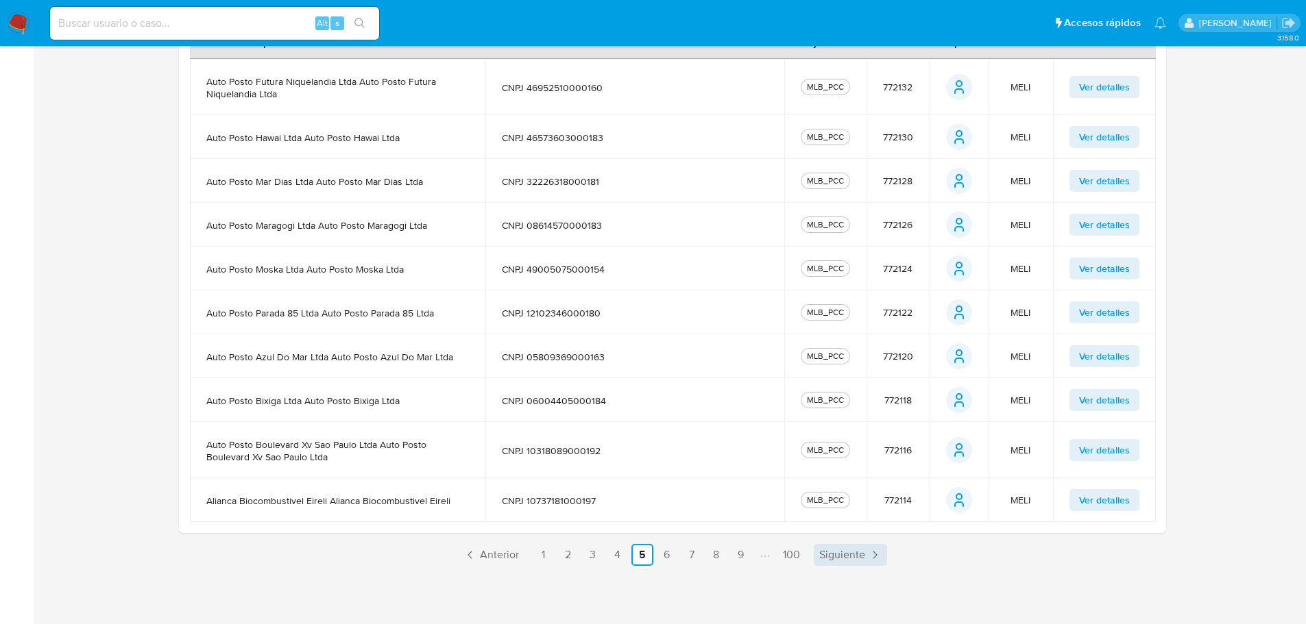
click at [841, 557] on span "Siguiente" at bounding box center [842, 555] width 46 height 11
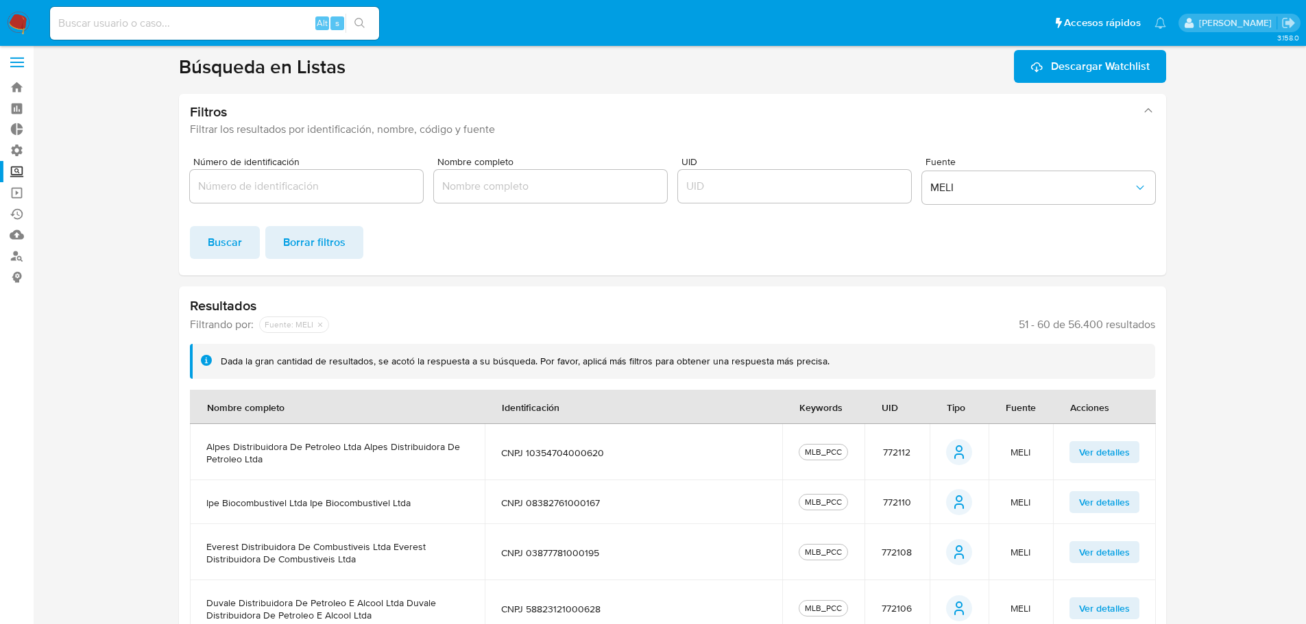
scroll to position [0, 0]
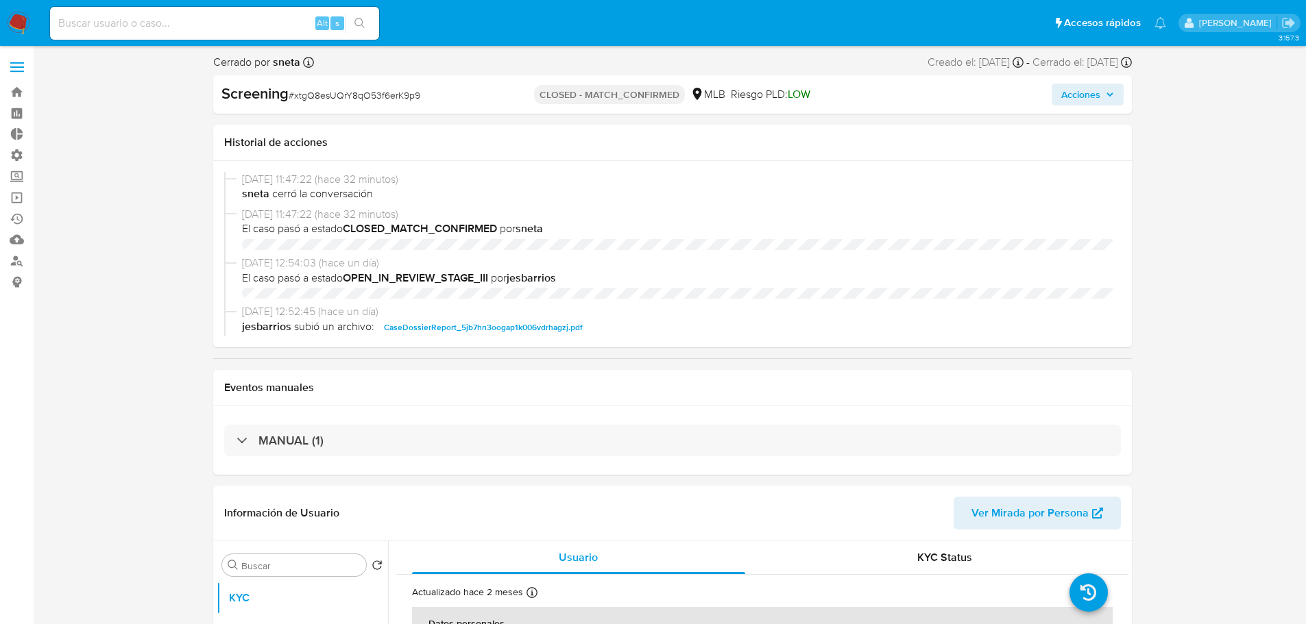
select select "10"
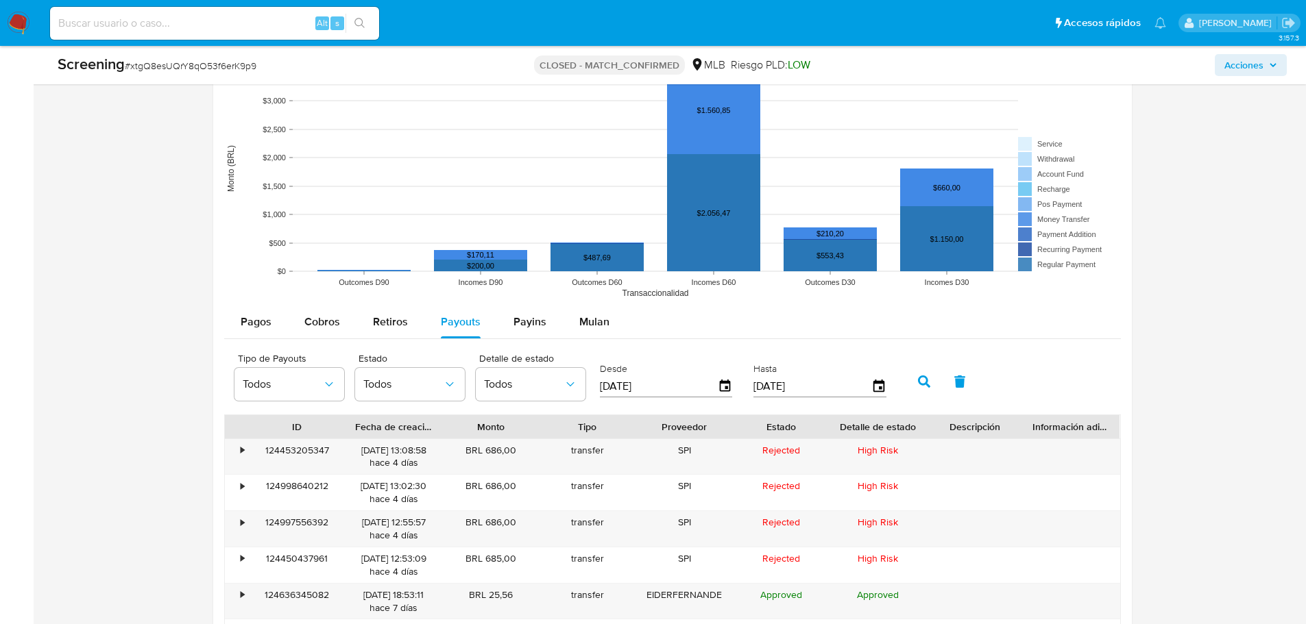
scroll to position [1713, 0]
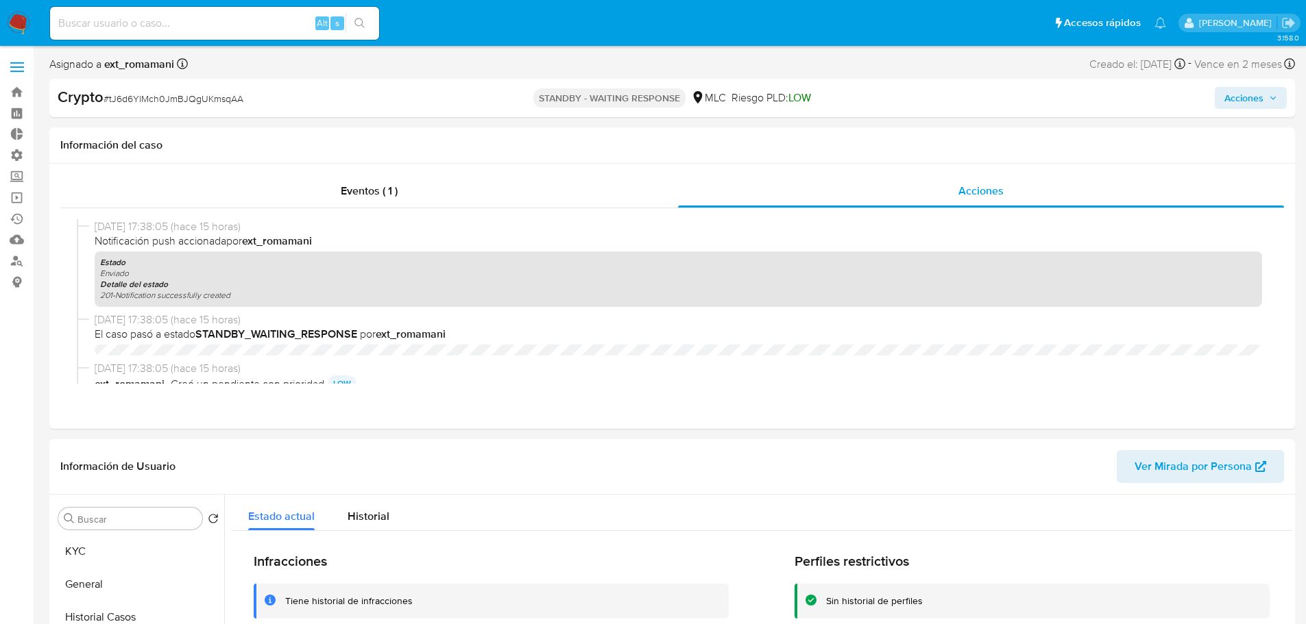
select select "10"
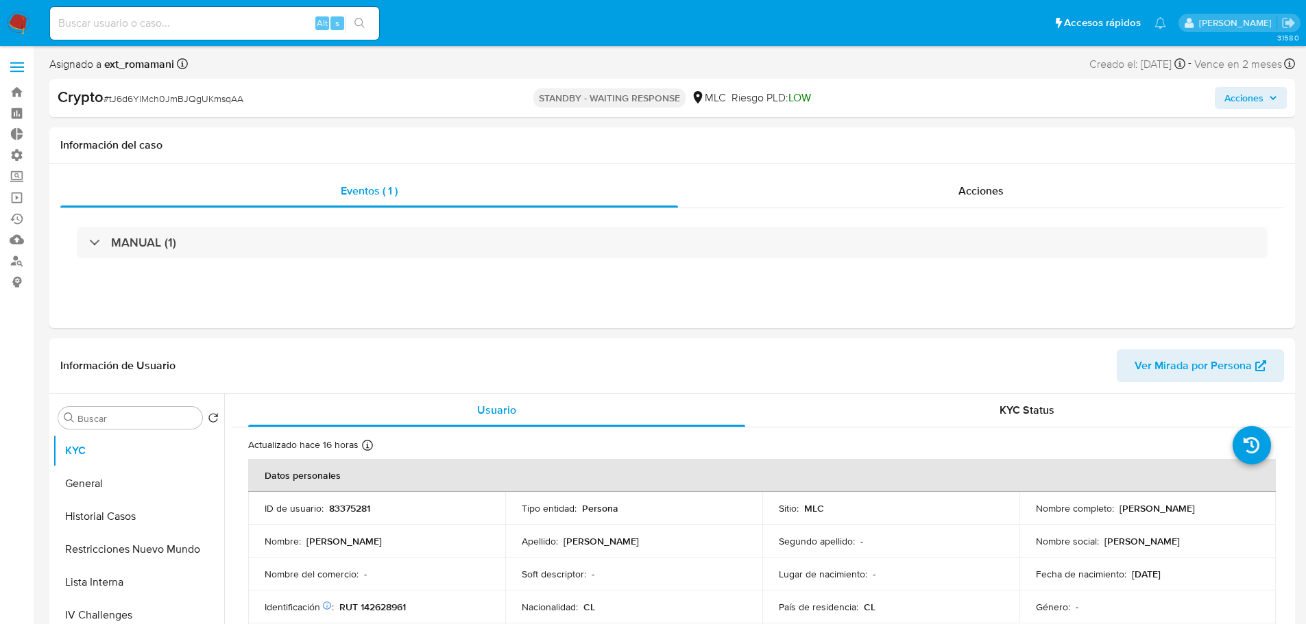
select select "10"
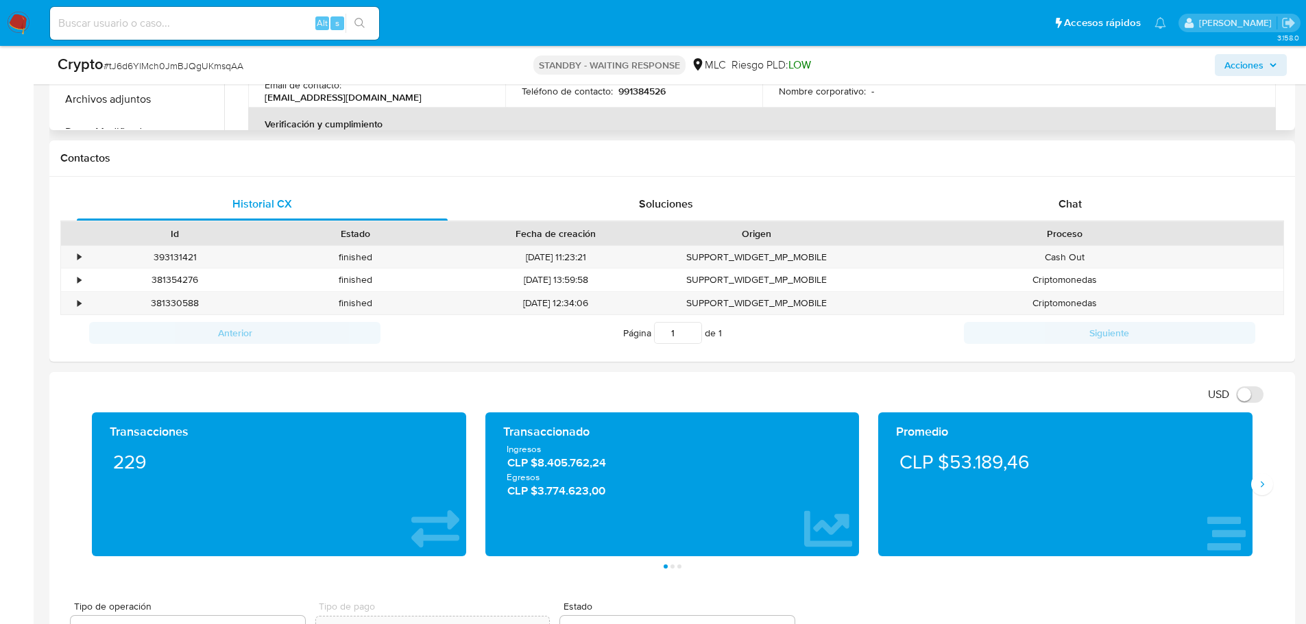
scroll to position [274, 0]
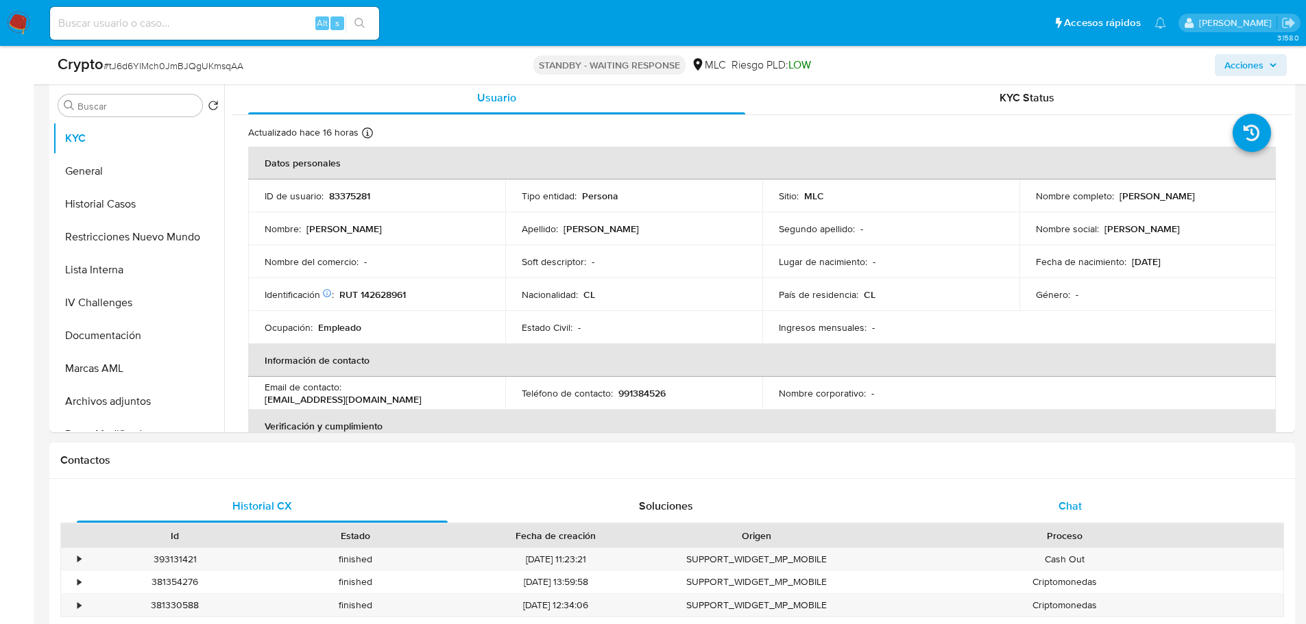
click at [1082, 498] on div "Chat" at bounding box center [1069, 506] width 371 height 33
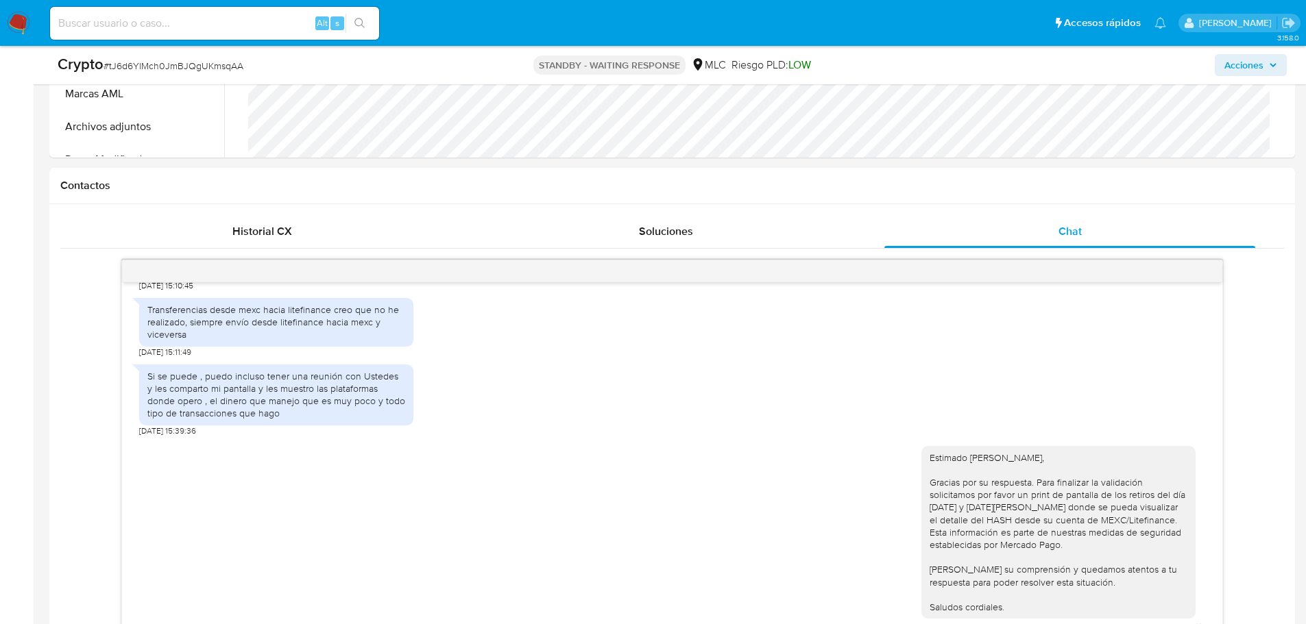
scroll to position [685, 0]
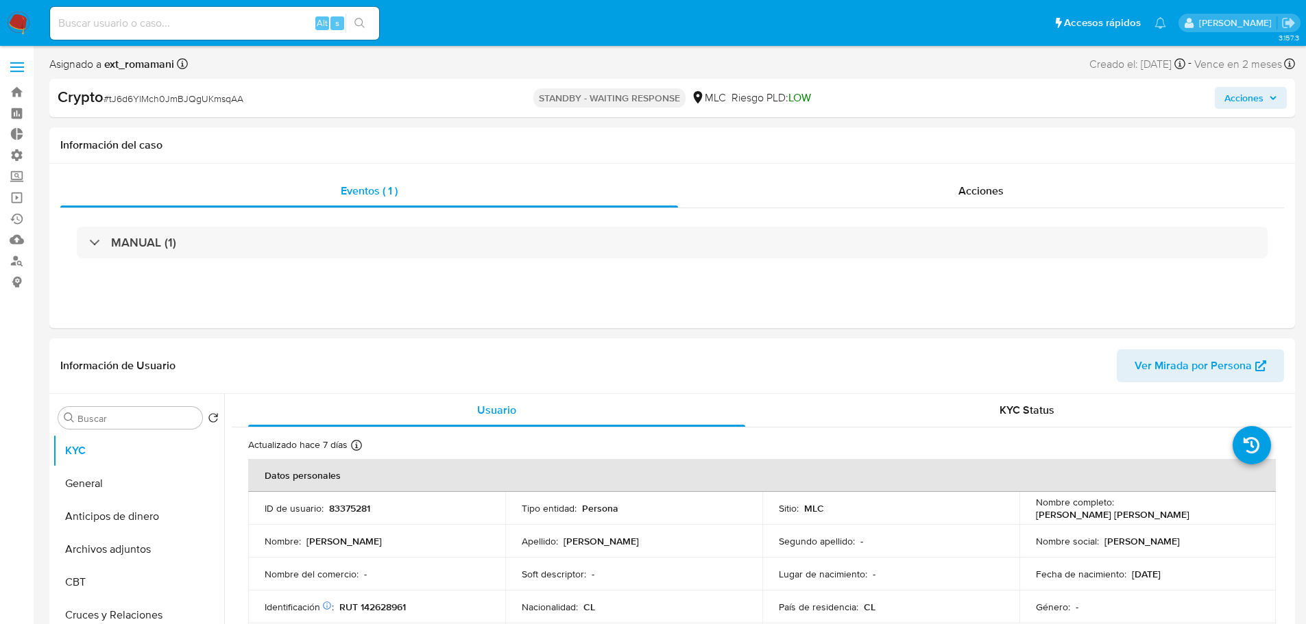
select select "10"
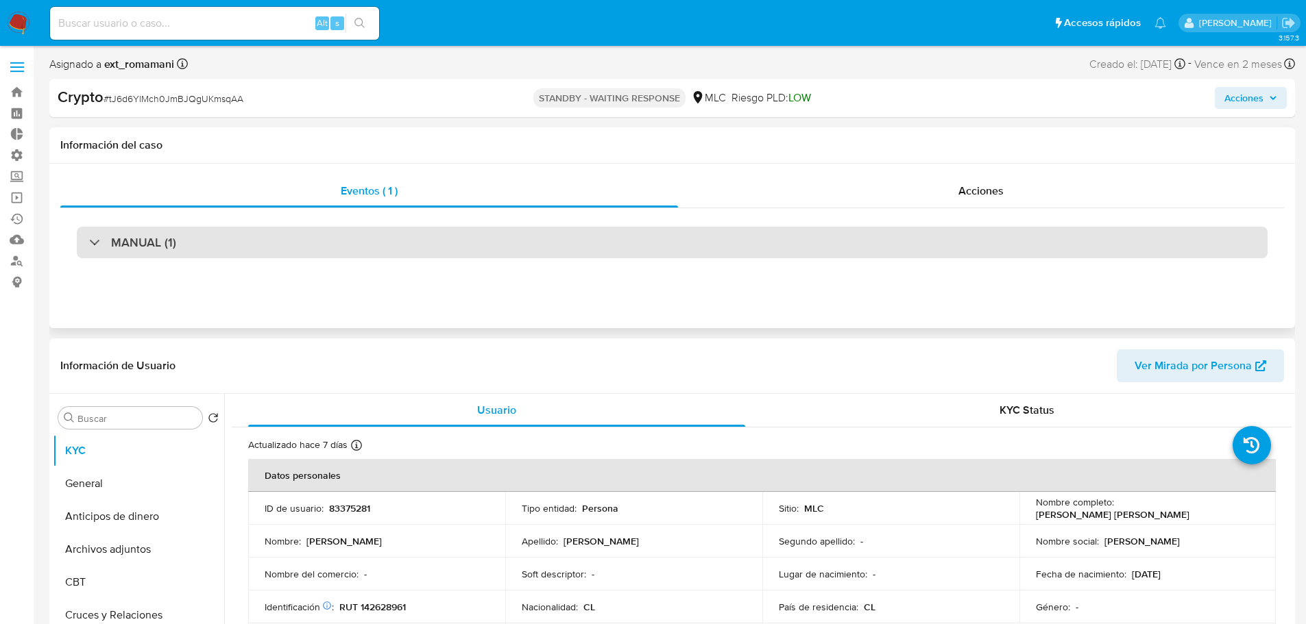
click at [446, 250] on div "MANUAL (1)" at bounding box center [672, 243] width 1191 height 32
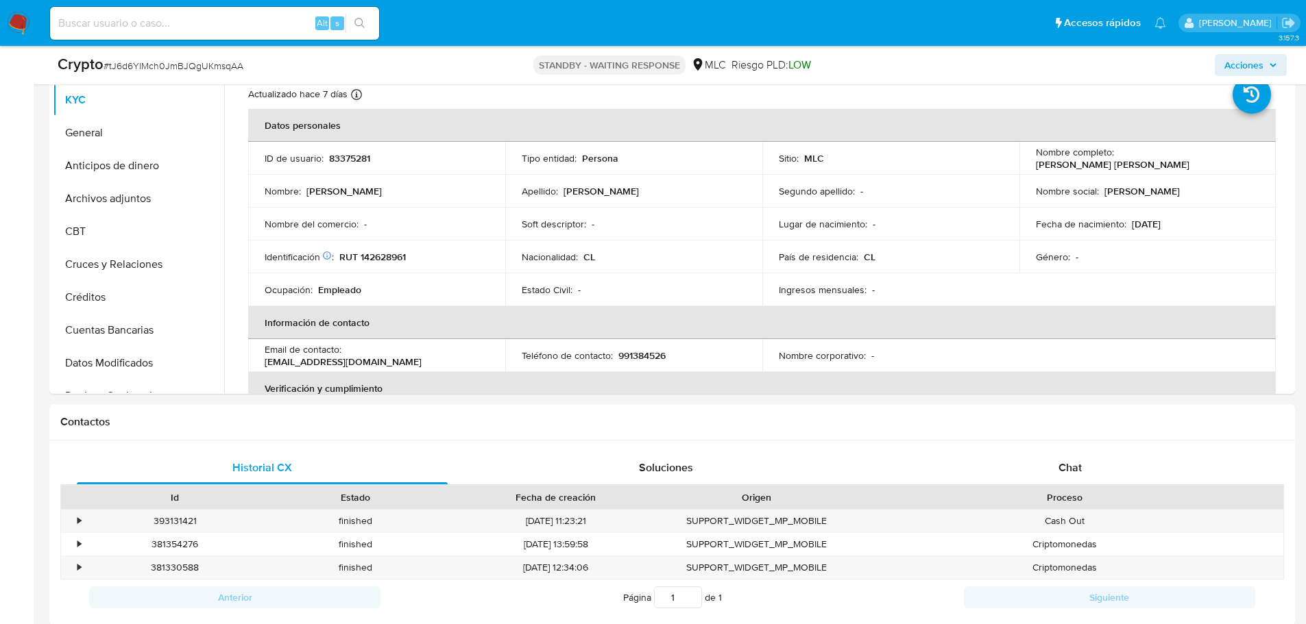
scroll to position [411, 0]
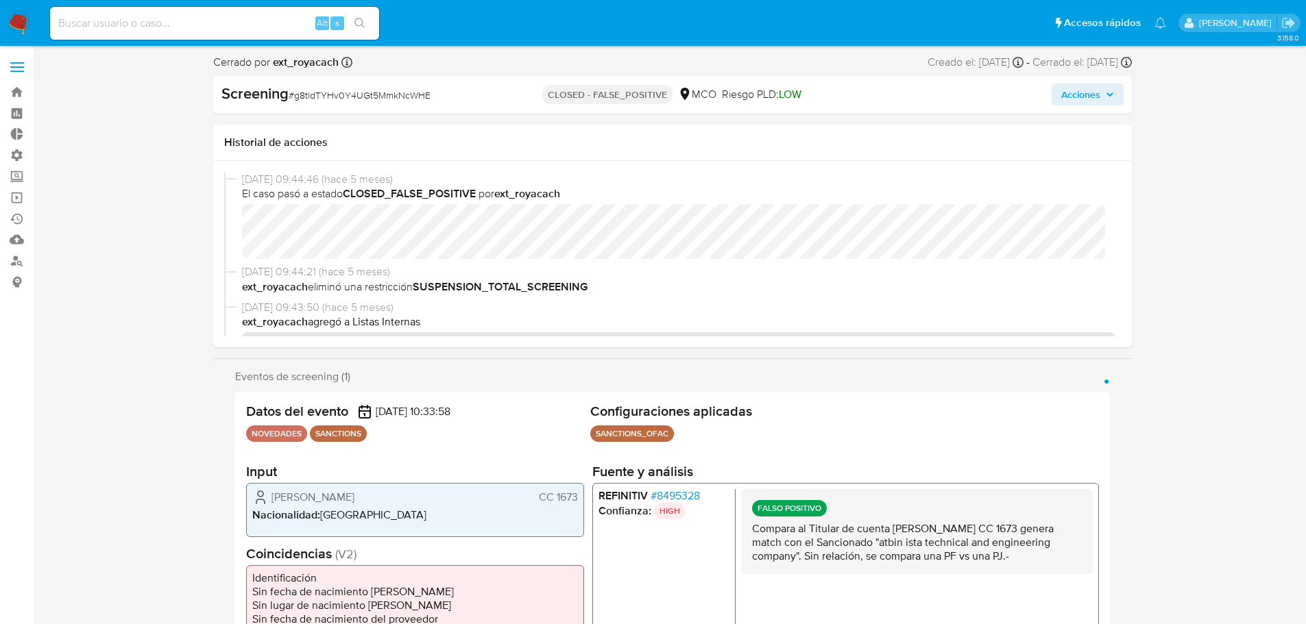
select select "10"
